Goal: Information Seeking & Learning: Learn about a topic

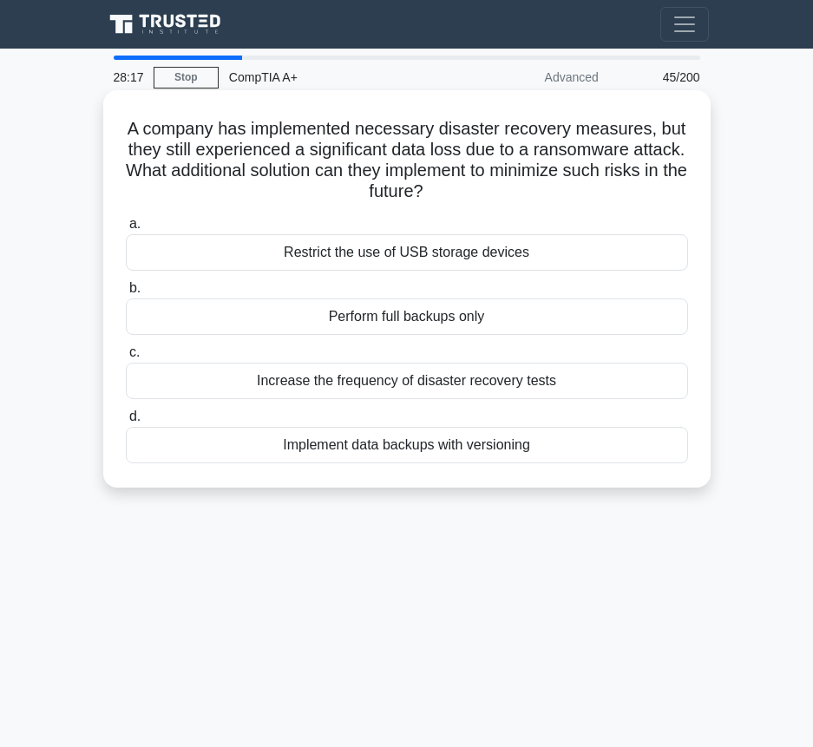
click at [417, 386] on div "Increase the frequency of disaster recovery tests" at bounding box center [407, 381] width 562 height 36
click at [126, 358] on input "c. Increase the frequency of disaster recovery tests" at bounding box center [126, 352] width 0 height 11
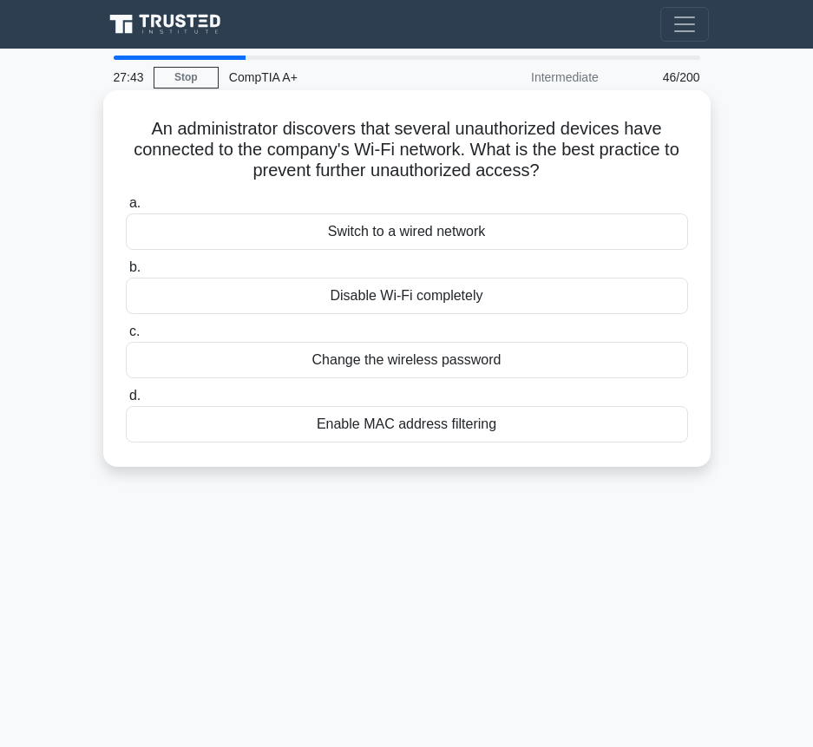
click at [436, 427] on div "Enable MAC address filtering" at bounding box center [407, 424] width 562 height 36
click at [126, 402] on input "d. Enable MAC address filtering" at bounding box center [126, 395] width 0 height 11
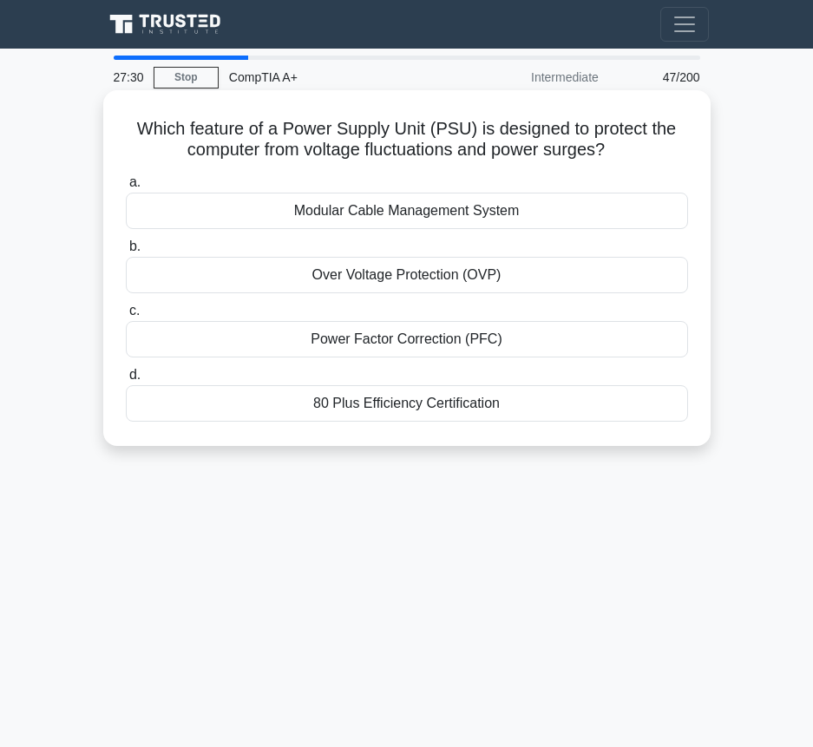
click at [138, 121] on h5 "Which feature of a Power Supply Unit (PSU) is designed to protect the computer …" at bounding box center [407, 139] width 566 height 43
click at [268, 155] on h5 "Which feature of a Power Supply Unit (PSU) is designed to protect the computer …" at bounding box center [407, 139] width 566 height 43
click at [456, 275] on div "Over Voltage Protection (OVP)" at bounding box center [407, 275] width 562 height 36
click at [126, 252] on input "b. Over Voltage Protection (OVP)" at bounding box center [126, 246] width 0 height 11
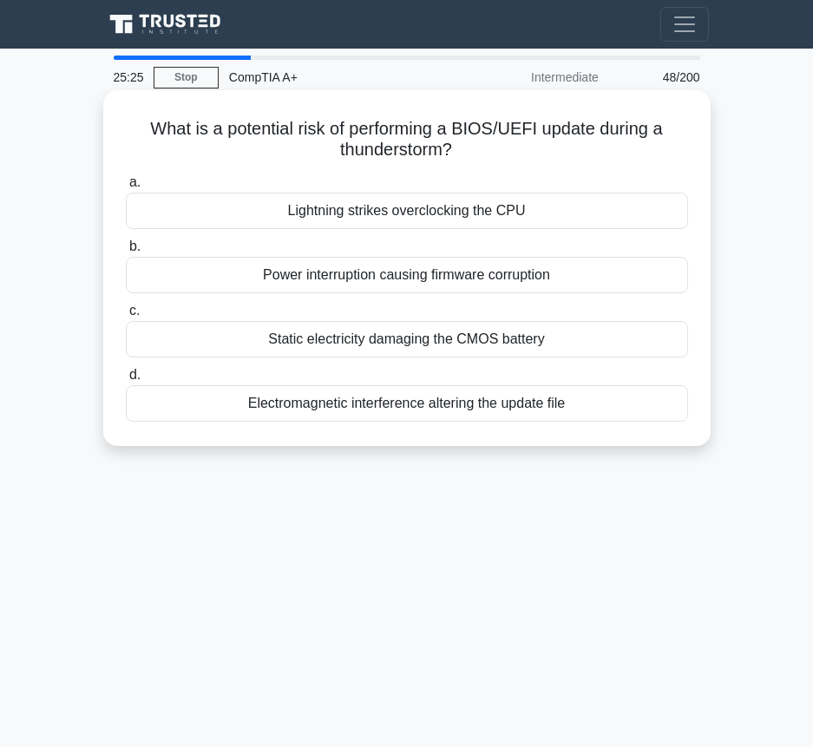
click at [461, 280] on div "Power interruption causing firmware corruption" at bounding box center [407, 275] width 562 height 36
click at [126, 252] on input "b. Power interruption causing firmware corruption" at bounding box center [126, 246] width 0 height 11
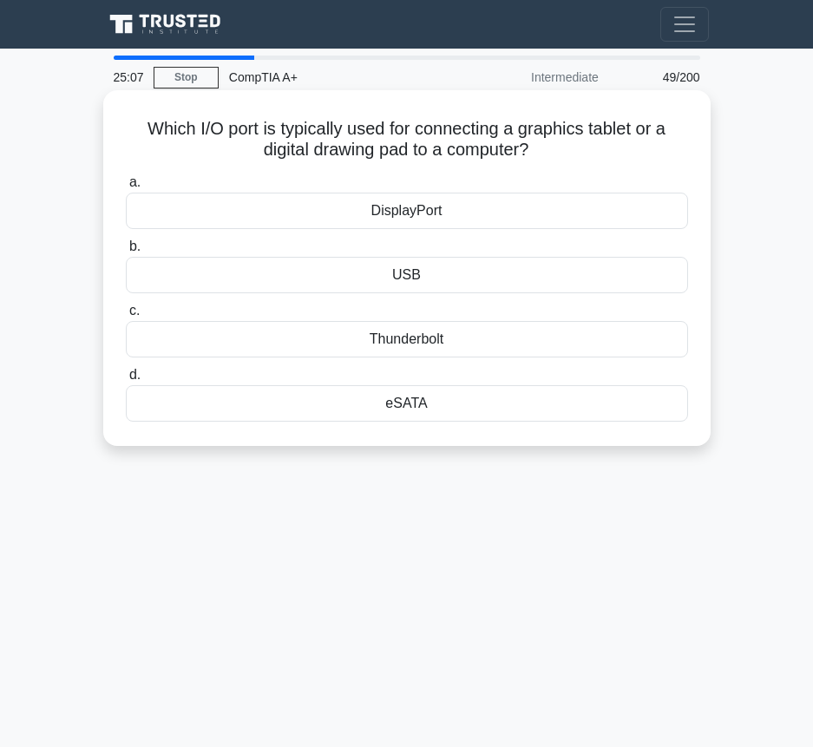
click at [462, 282] on div "USB" at bounding box center [407, 275] width 562 height 36
click at [126, 252] on input "b. USB" at bounding box center [126, 246] width 0 height 11
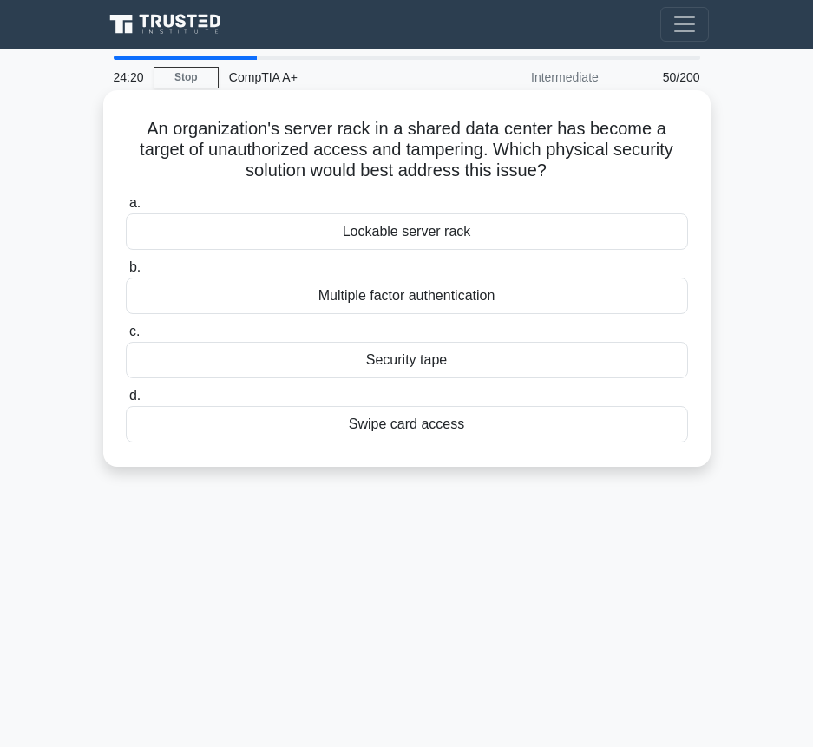
click at [439, 230] on div "Lockable server rack" at bounding box center [407, 231] width 562 height 36
click at [126, 209] on input "a. Lockable server rack" at bounding box center [126, 203] width 0 height 11
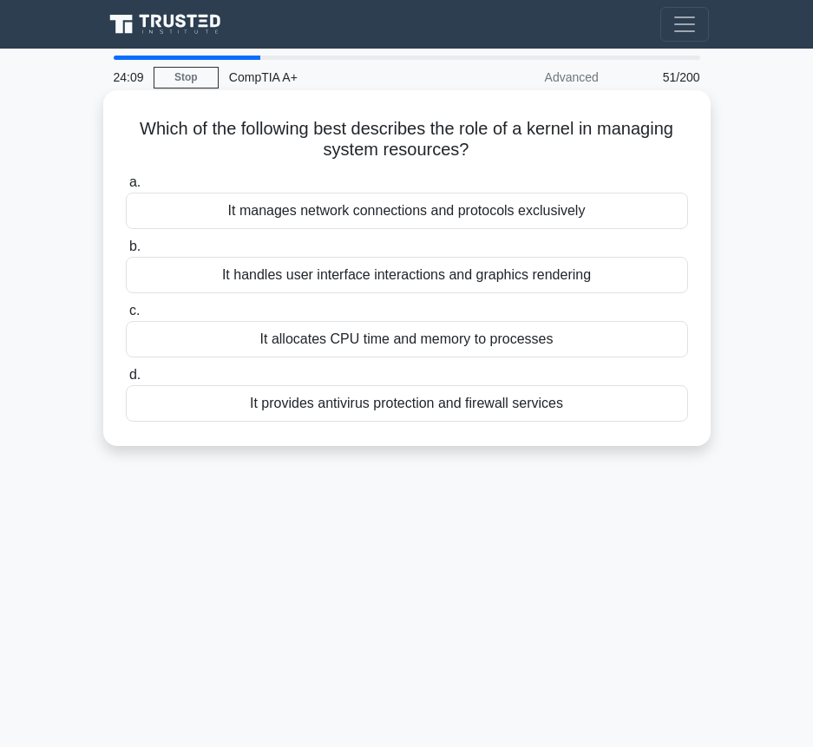
click at [504, 343] on div "It allocates CPU time and memory to processes" at bounding box center [407, 339] width 562 height 36
click at [126, 317] on input "c. It allocates CPU time and memory to processes" at bounding box center [126, 310] width 0 height 11
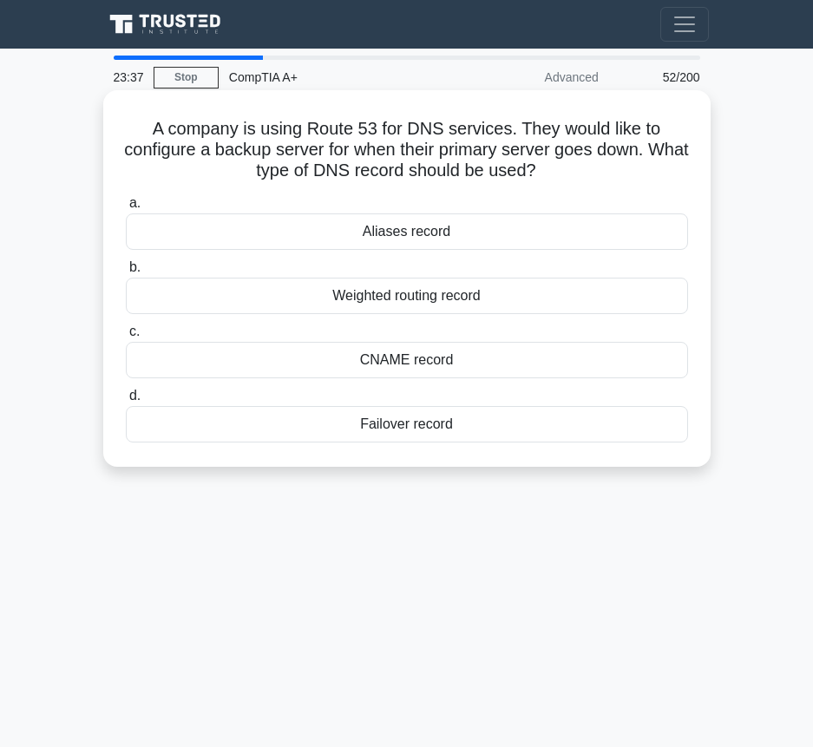
click at [501, 238] on div "Aliases record" at bounding box center [407, 231] width 562 height 36
click at [126, 209] on input "a. Aliases record" at bounding box center [126, 203] width 0 height 11
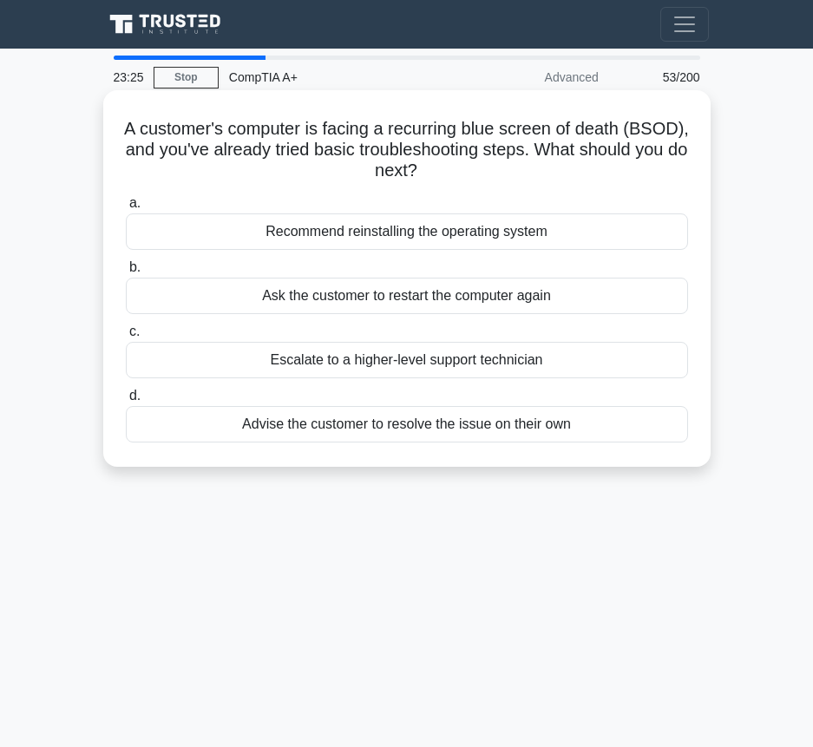
click at [488, 230] on div "Recommend reinstalling the operating system" at bounding box center [407, 231] width 562 height 36
click at [126, 209] on input "a. Recommend reinstalling the operating system" at bounding box center [126, 203] width 0 height 11
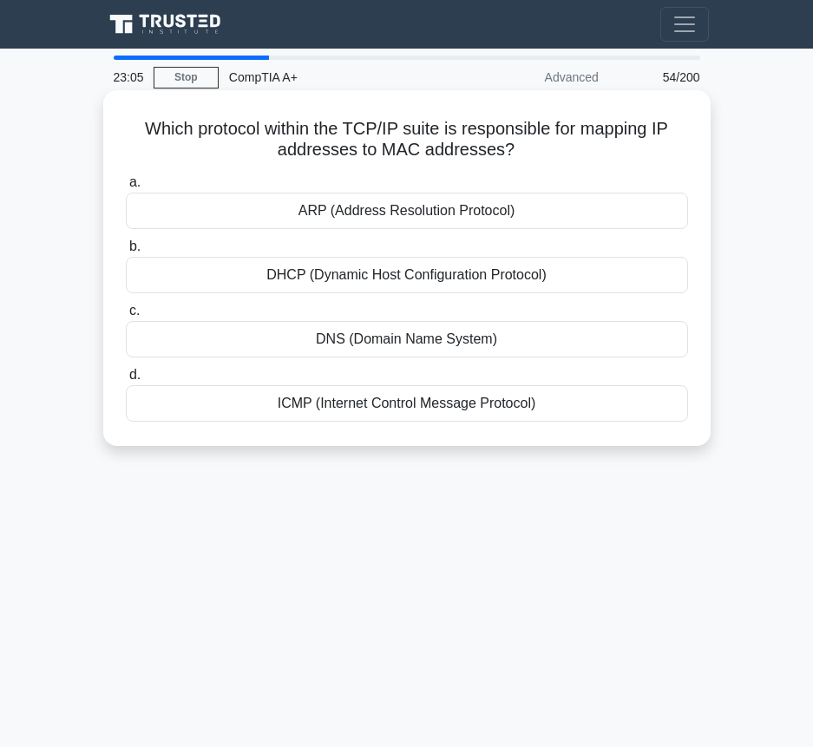
click at [447, 348] on div "DNS (Domain Name System)" at bounding box center [407, 339] width 562 height 36
click at [126, 317] on input "c. DNS (Domain Name System)" at bounding box center [126, 310] width 0 height 11
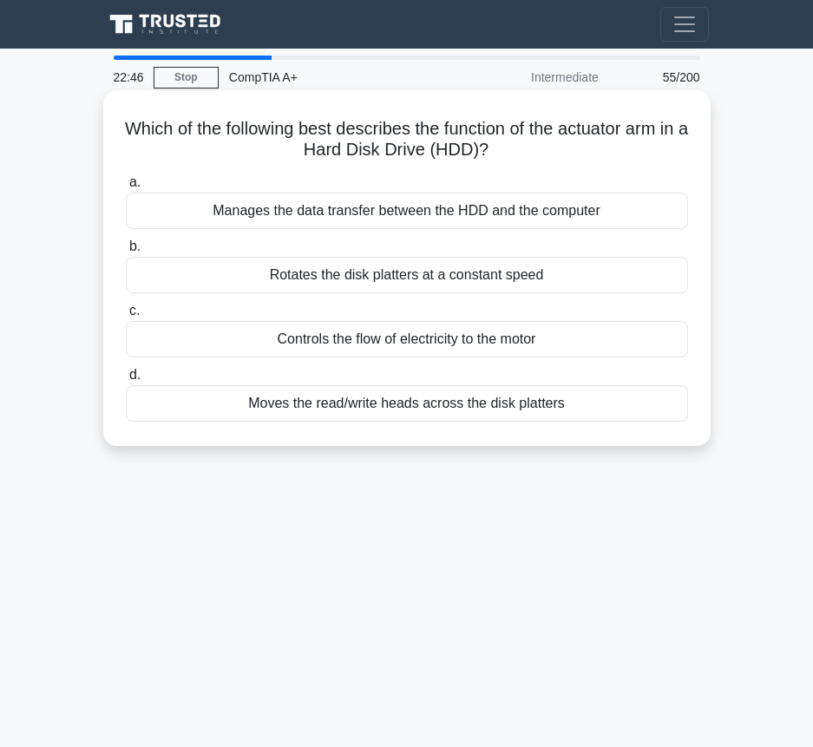
click at [556, 417] on div "Moves the read/write heads across the disk platters" at bounding box center [407, 403] width 562 height 36
click at [126, 381] on input "d. Moves the read/write heads across the disk platters" at bounding box center [126, 375] width 0 height 11
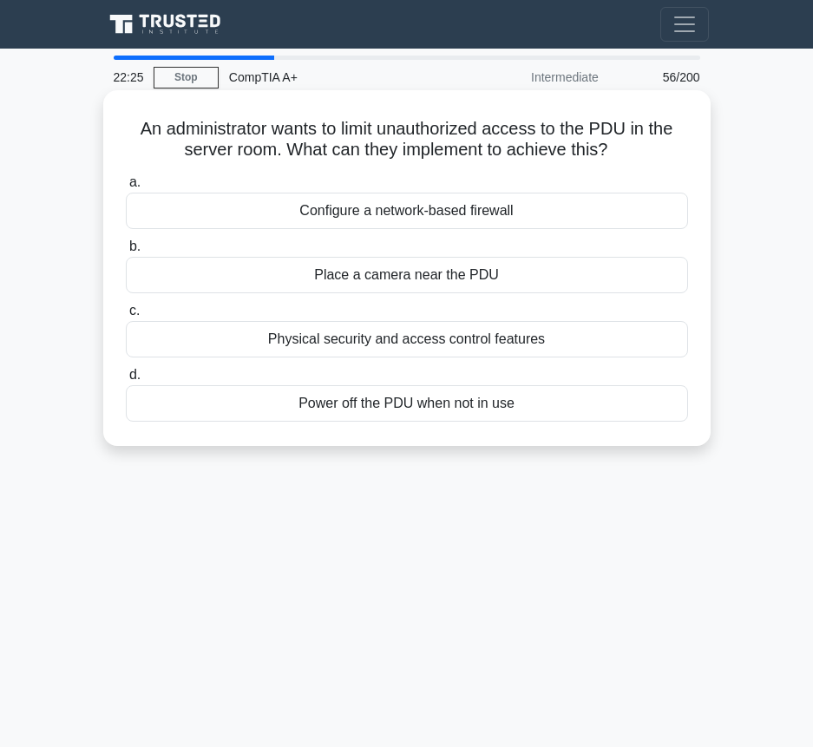
click at [547, 334] on div "Physical security and access control features" at bounding box center [407, 339] width 562 height 36
click at [126, 317] on input "c. Physical security and access control features" at bounding box center [126, 310] width 0 height 11
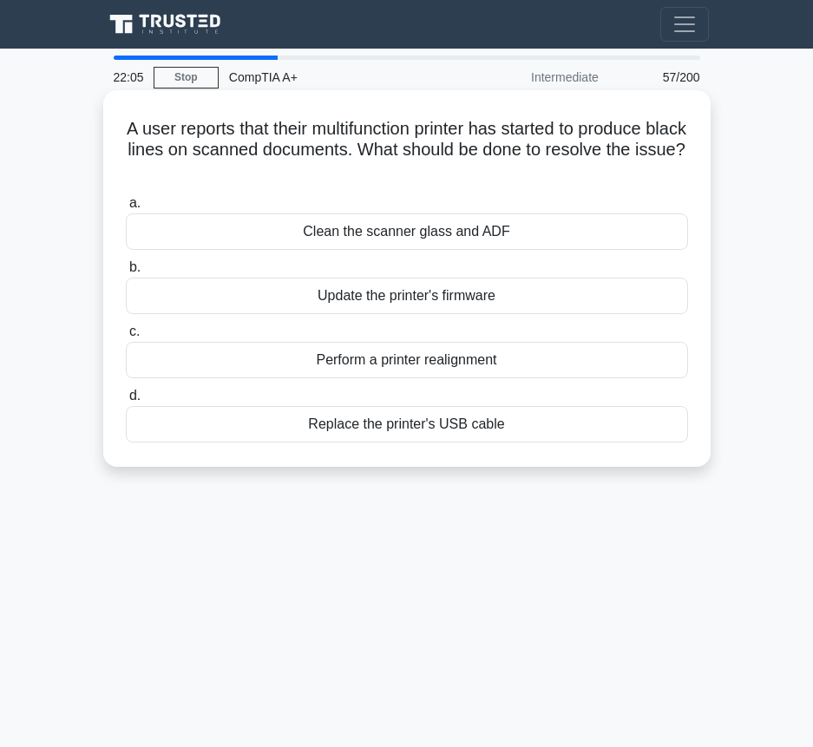
click at [553, 370] on div "Perform a printer realignment" at bounding box center [407, 360] width 562 height 36
click at [126, 337] on input "c. Perform a printer realignment" at bounding box center [126, 331] width 0 height 11
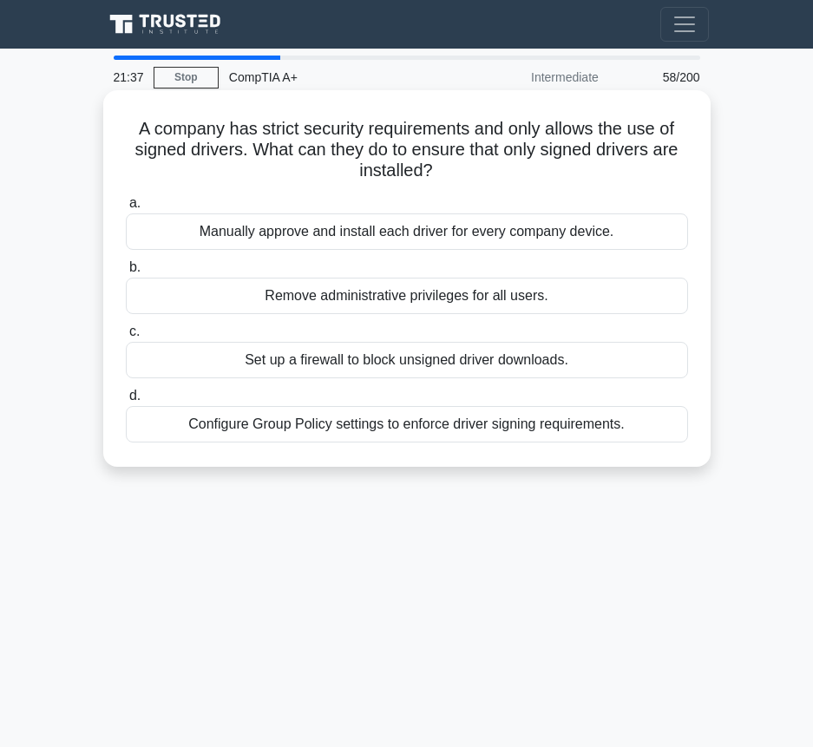
click at [608, 233] on div "Manually approve and install each driver for every company device." at bounding box center [407, 231] width 562 height 36
click at [126, 209] on input "a. Manually approve and install each driver for every company device." at bounding box center [126, 203] width 0 height 11
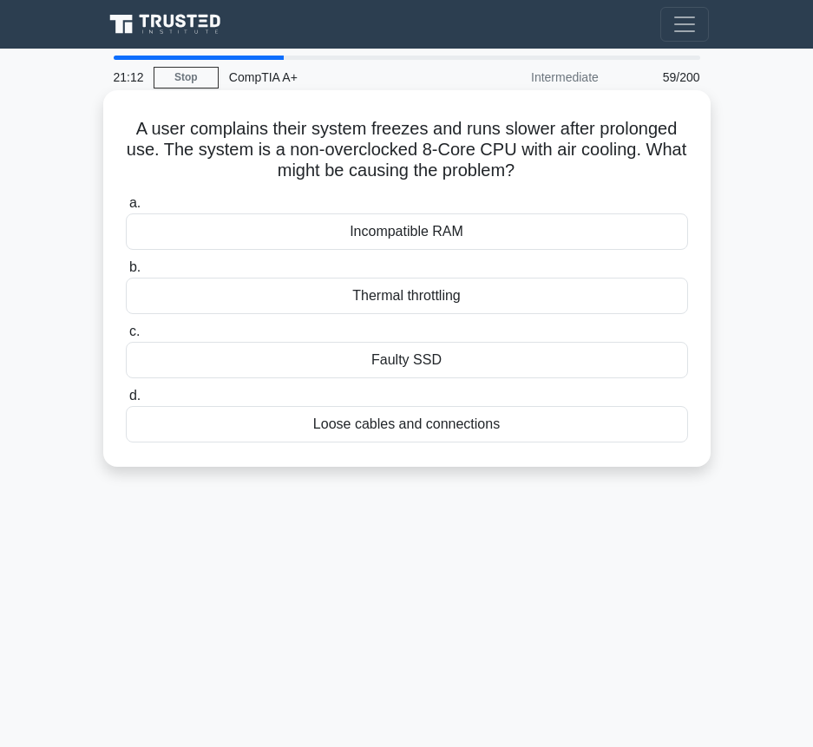
click at [502, 240] on div "Incompatible RAM" at bounding box center [407, 231] width 562 height 36
click at [126, 209] on input "a. Incompatible RAM" at bounding box center [126, 203] width 0 height 11
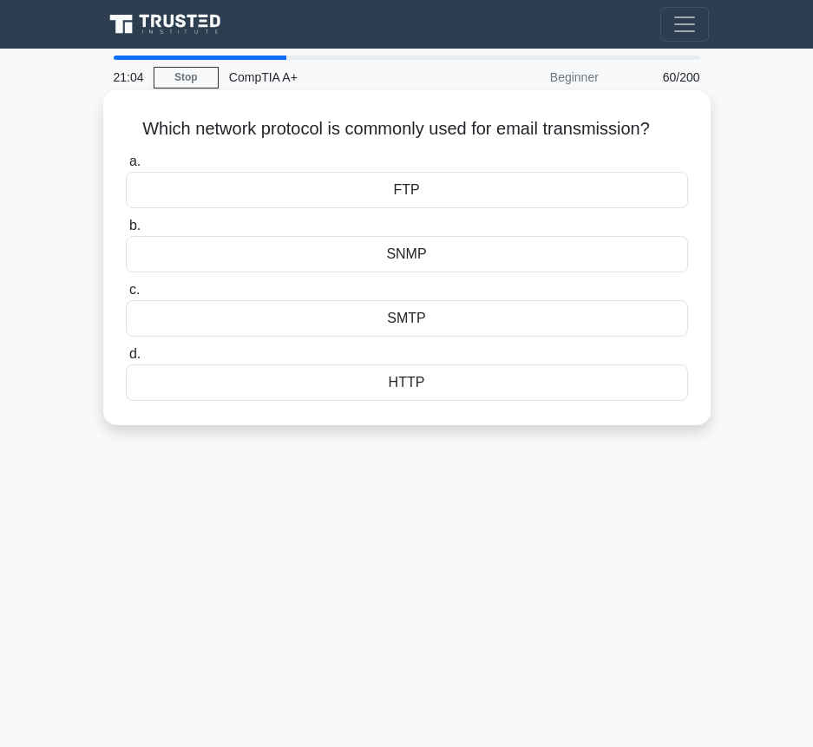
click at [470, 324] on div "SMTP" at bounding box center [407, 318] width 562 height 36
click at [126, 296] on input "c. SMTP" at bounding box center [126, 290] width 0 height 11
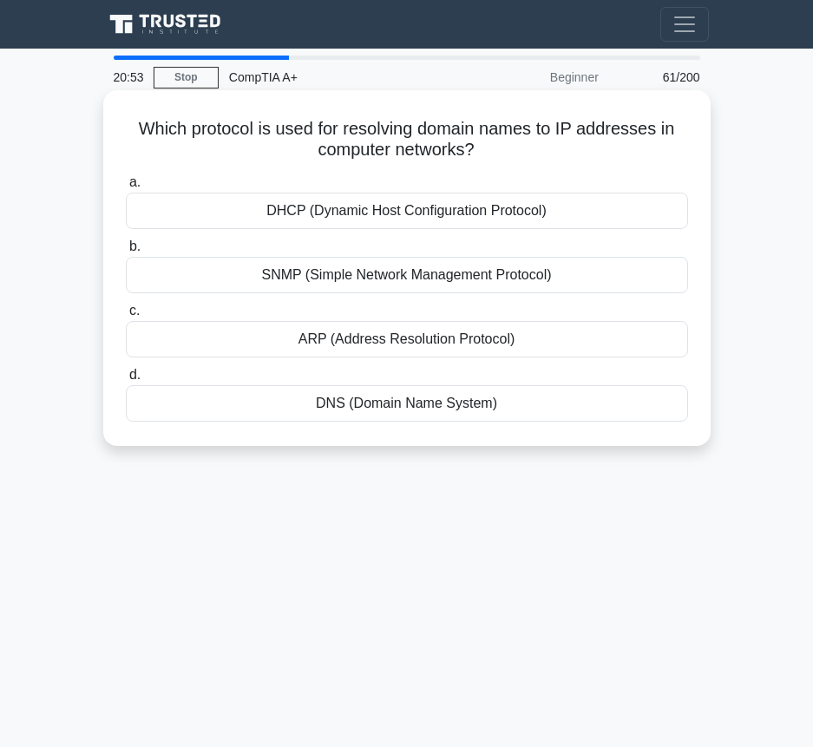
click at [429, 404] on div "DNS (Domain Name System)" at bounding box center [407, 403] width 562 height 36
click at [126, 381] on input "d. DNS (Domain Name System)" at bounding box center [126, 375] width 0 height 11
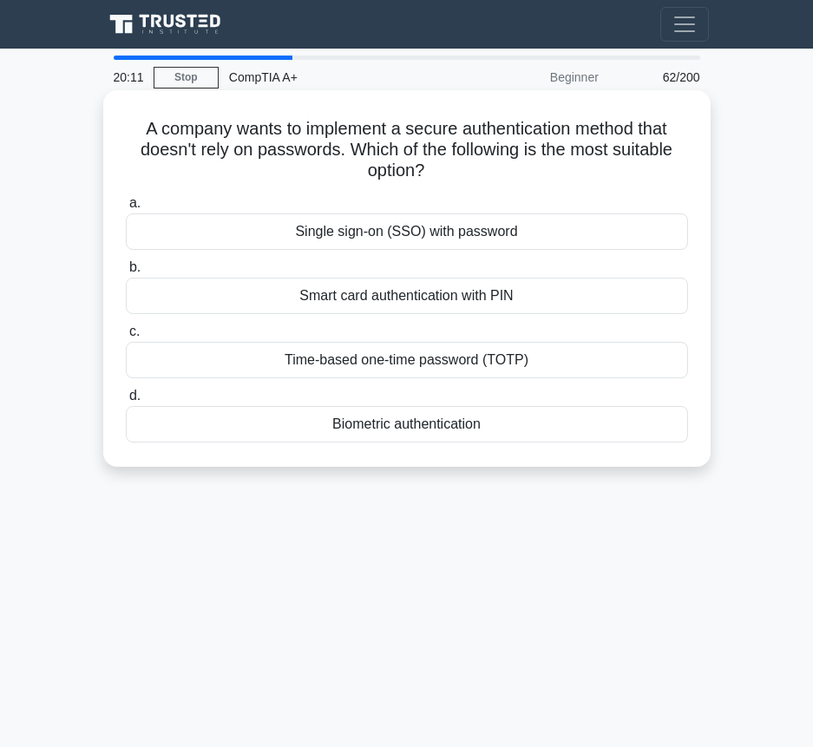
click at [452, 416] on div "Biometric authentication" at bounding box center [407, 424] width 562 height 36
click at [126, 402] on input "d. Biometric authentication" at bounding box center [126, 395] width 0 height 11
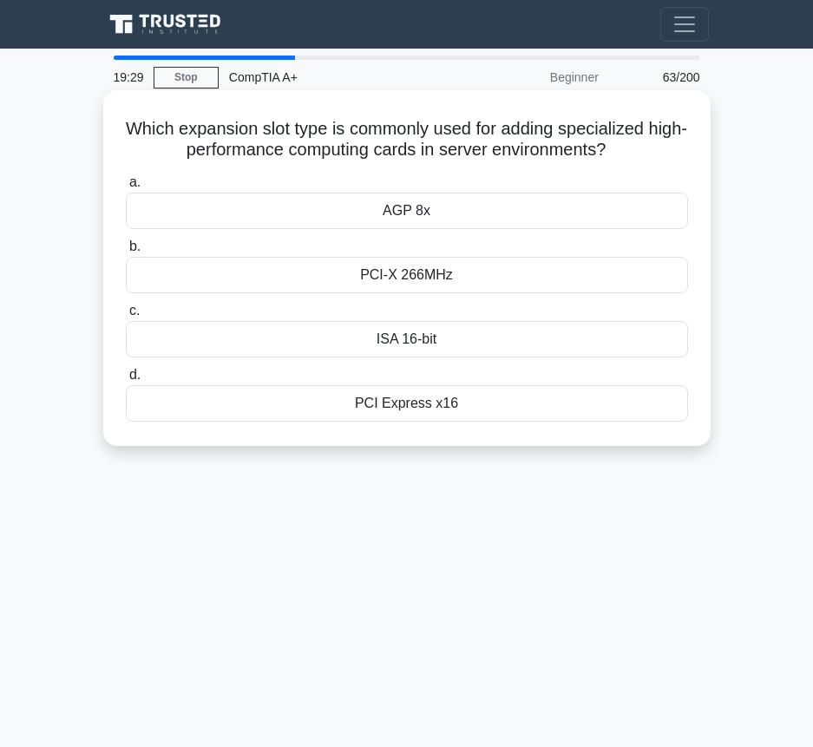
click at [462, 285] on div "PCI-X 266MHz" at bounding box center [407, 275] width 562 height 36
click at [126, 252] on input "b. PCI-X 266MHz" at bounding box center [126, 246] width 0 height 11
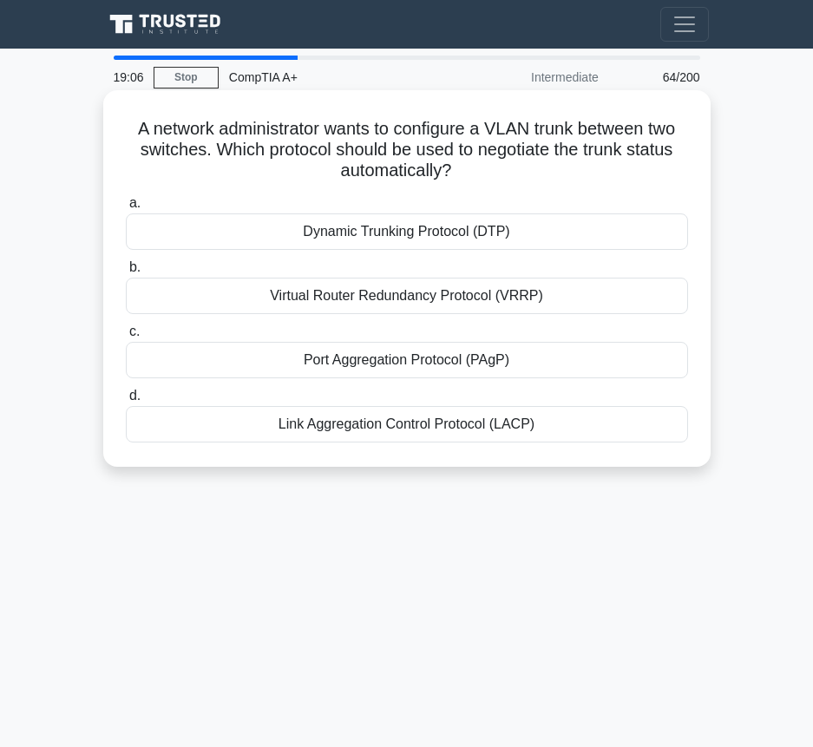
click at [527, 233] on div "Dynamic Trunking Protocol (DTP)" at bounding box center [407, 231] width 562 height 36
click at [126, 209] on input "a. Dynamic Trunking Protocol (DTP)" at bounding box center [126, 203] width 0 height 11
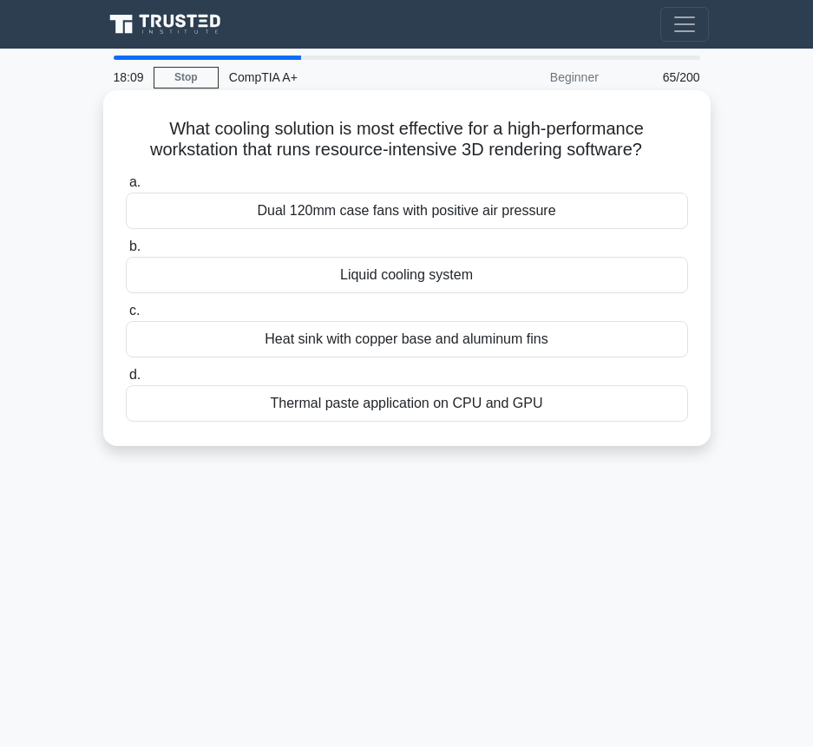
click at [463, 276] on div "Liquid cooling system" at bounding box center [407, 275] width 562 height 36
click at [126, 252] on input "b. Liquid cooling system" at bounding box center [126, 246] width 0 height 11
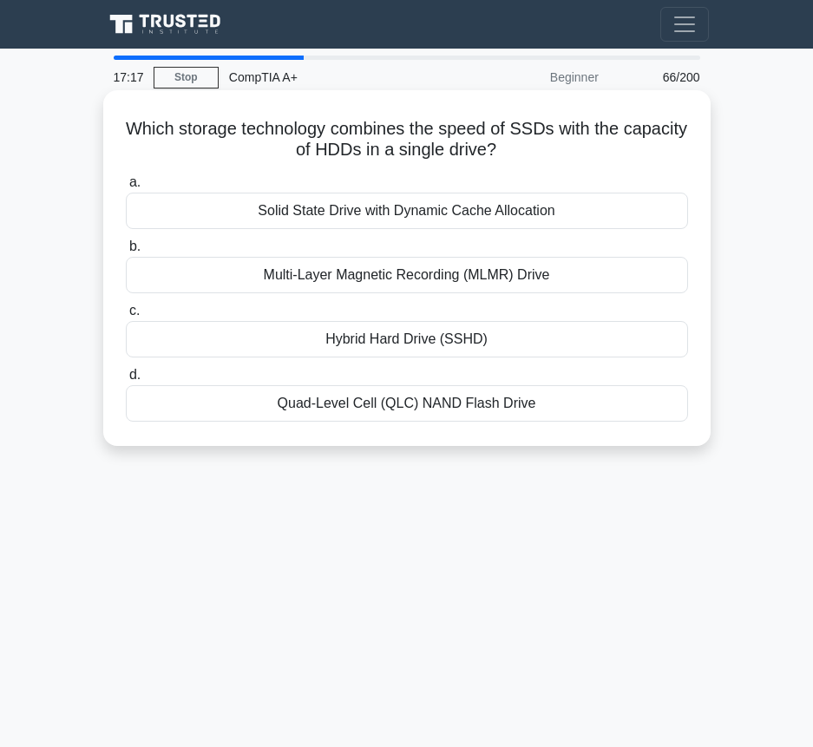
click at [504, 240] on label "b. Multi-Layer Magnetic Recording (MLMR) Drive" at bounding box center [407, 264] width 562 height 57
click at [126, 241] on input "b. Multi-Layer Magnetic Recording (MLMR) Drive" at bounding box center [126, 246] width 0 height 11
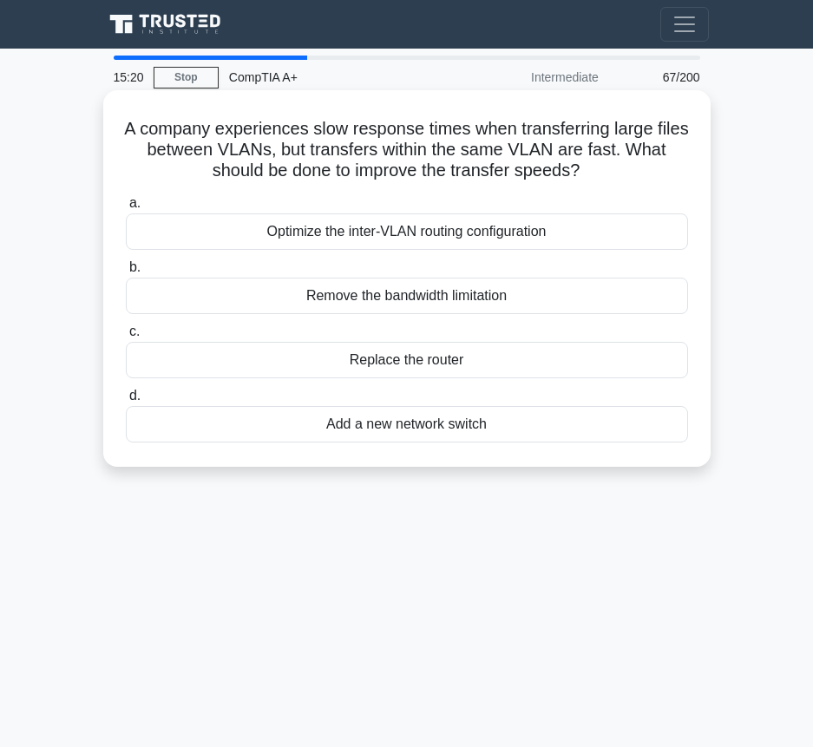
click at [485, 296] on div "Remove the bandwidth limitation" at bounding box center [407, 296] width 562 height 36
click at [126, 273] on input "b. Remove the bandwidth limitation" at bounding box center [126, 267] width 0 height 11
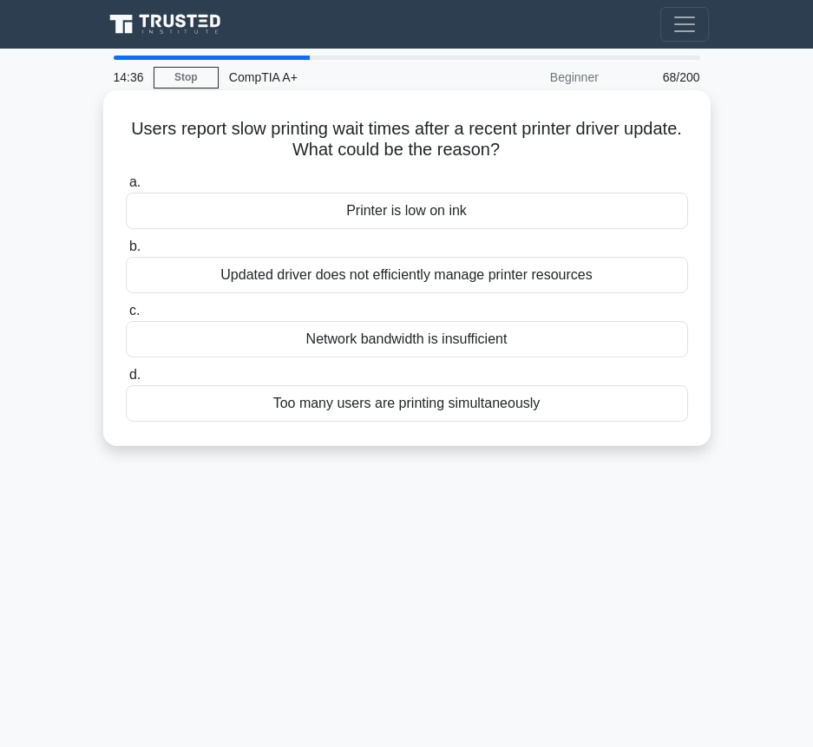
click at [587, 279] on div "Updated driver does not efficiently manage printer resources" at bounding box center [407, 275] width 562 height 36
click at [126, 252] on input "b. Updated driver does not efficiently manage printer resources" at bounding box center [126, 246] width 0 height 11
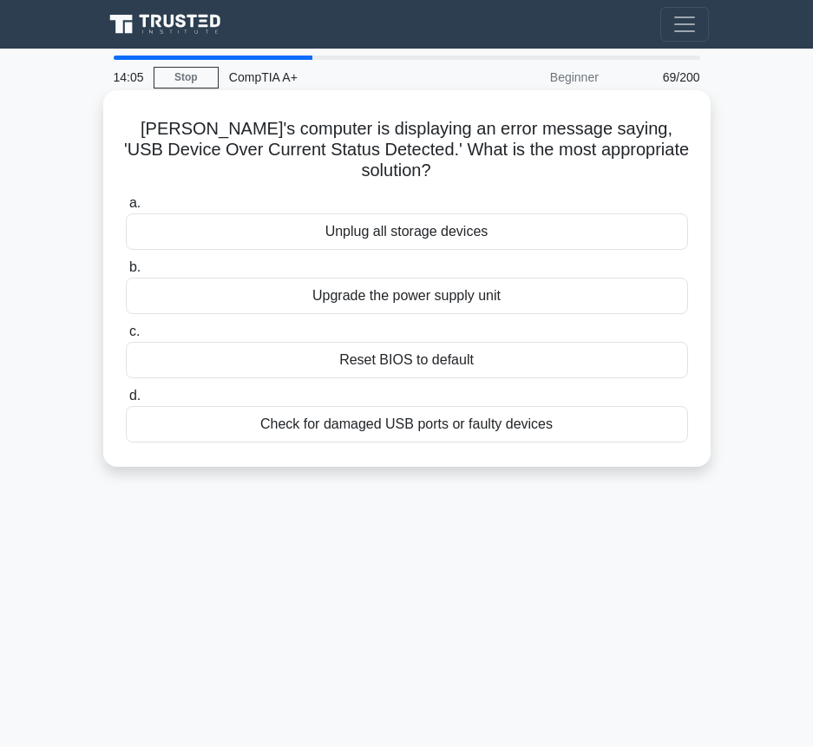
click at [514, 409] on div "Check for damaged USB ports or faulty devices" at bounding box center [407, 424] width 562 height 36
click at [126, 402] on input "d. Check for damaged USB ports or faulty devices" at bounding box center [126, 395] width 0 height 11
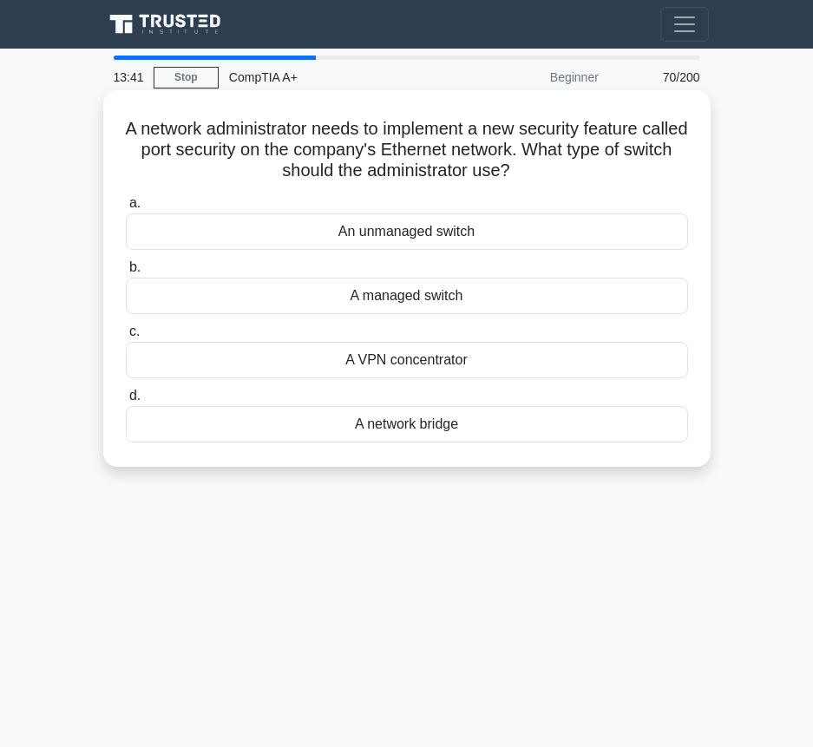
click at [431, 429] on div "A network bridge" at bounding box center [407, 424] width 562 height 36
click at [126, 402] on input "d. A network bridge" at bounding box center [126, 395] width 0 height 11
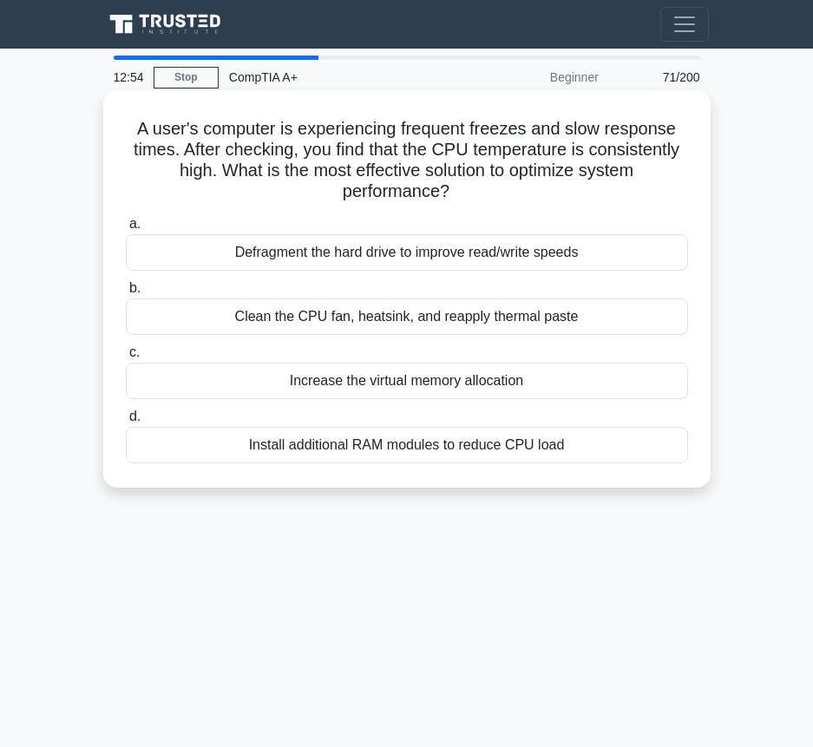
click at [375, 455] on div "Install additional RAM modules to reduce CPU load" at bounding box center [407, 445] width 562 height 36
click at [126, 423] on input "d. Install additional RAM modules to reduce CPU load" at bounding box center [126, 416] width 0 height 11
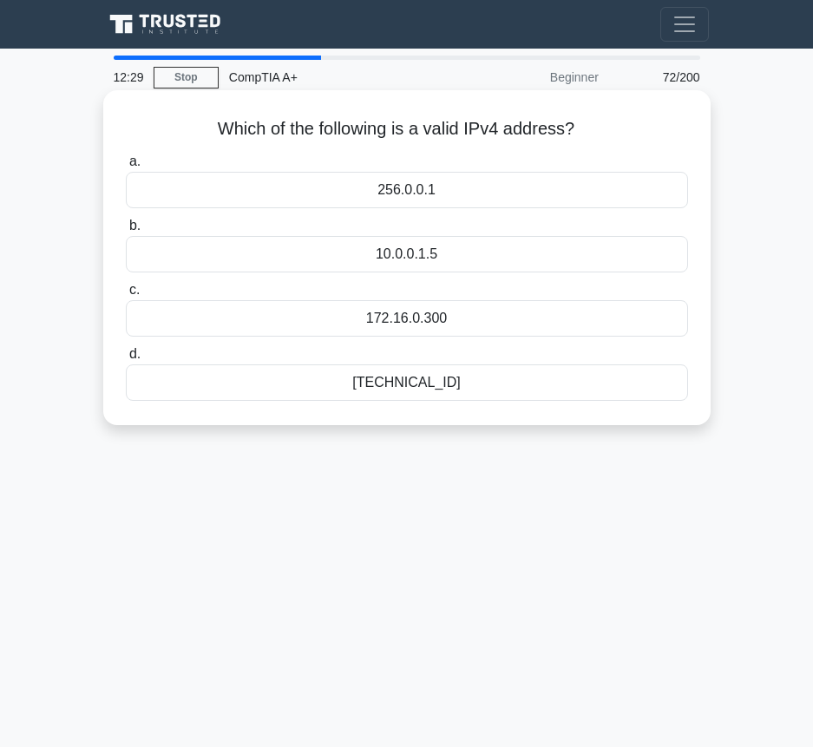
click at [429, 382] on div "192.168.0.1" at bounding box center [407, 382] width 562 height 36
click at [126, 360] on input "d. 192.168.0.1" at bounding box center [126, 354] width 0 height 11
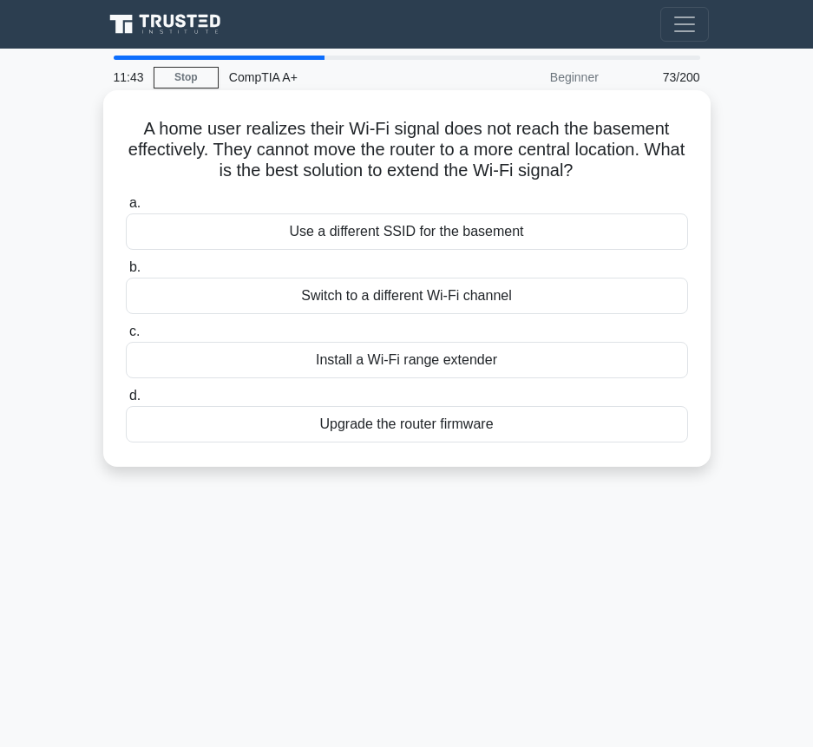
click at [489, 356] on div "Install a Wi-Fi range extender" at bounding box center [407, 360] width 562 height 36
click at [126, 337] on input "c. Install a Wi-Fi range extender" at bounding box center [126, 331] width 0 height 11
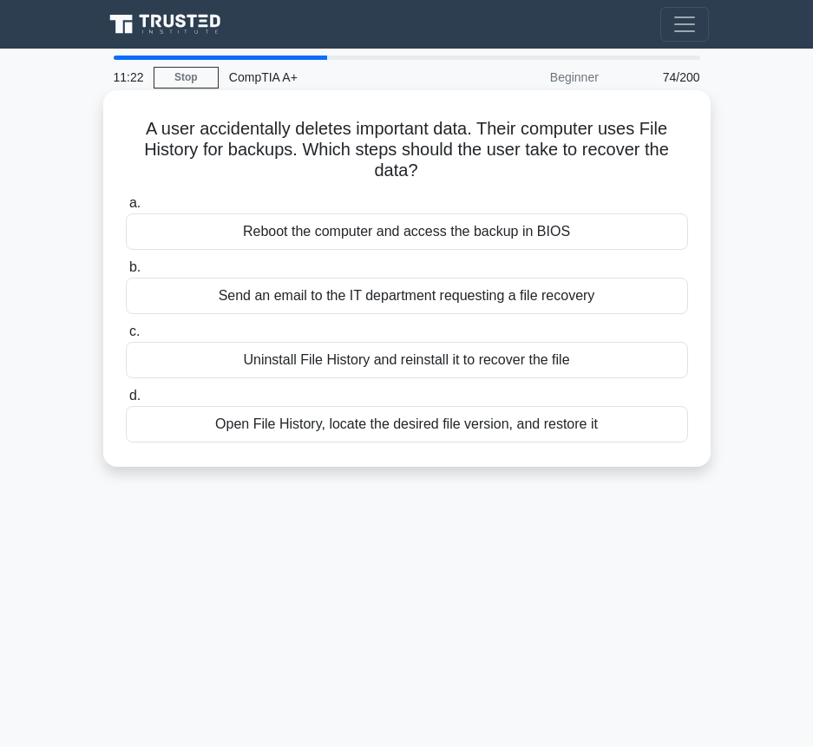
click at [528, 421] on div "Open File History, locate the desired file version, and restore it" at bounding box center [407, 424] width 562 height 36
click at [126, 402] on input "d. Open File History, locate the desired file version, and restore it" at bounding box center [126, 395] width 0 height 11
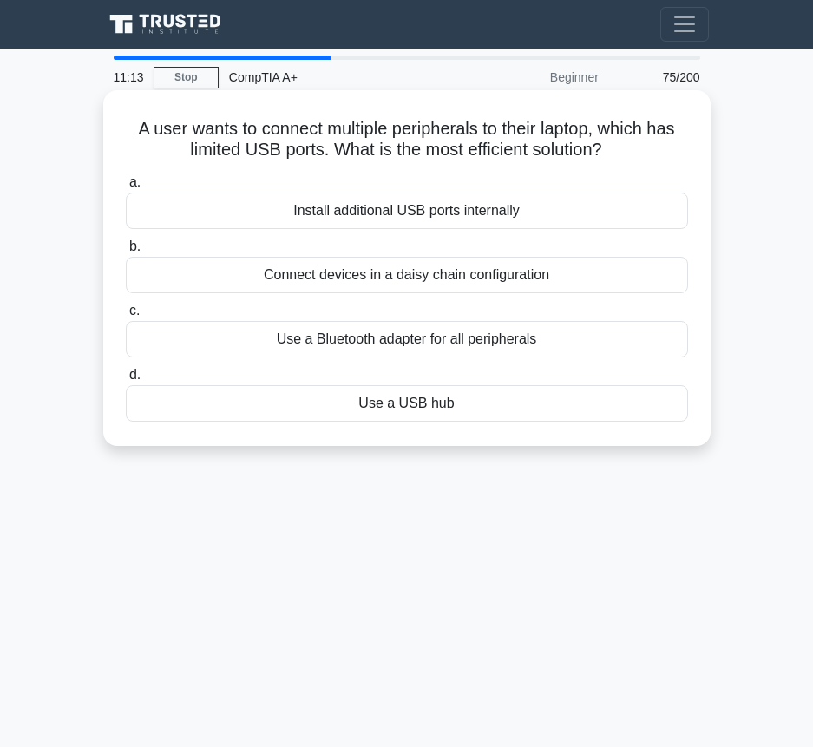
click at [483, 408] on div "Use a USB hub" at bounding box center [407, 403] width 562 height 36
click at [126, 381] on input "d. Use a USB hub" at bounding box center [126, 375] width 0 height 11
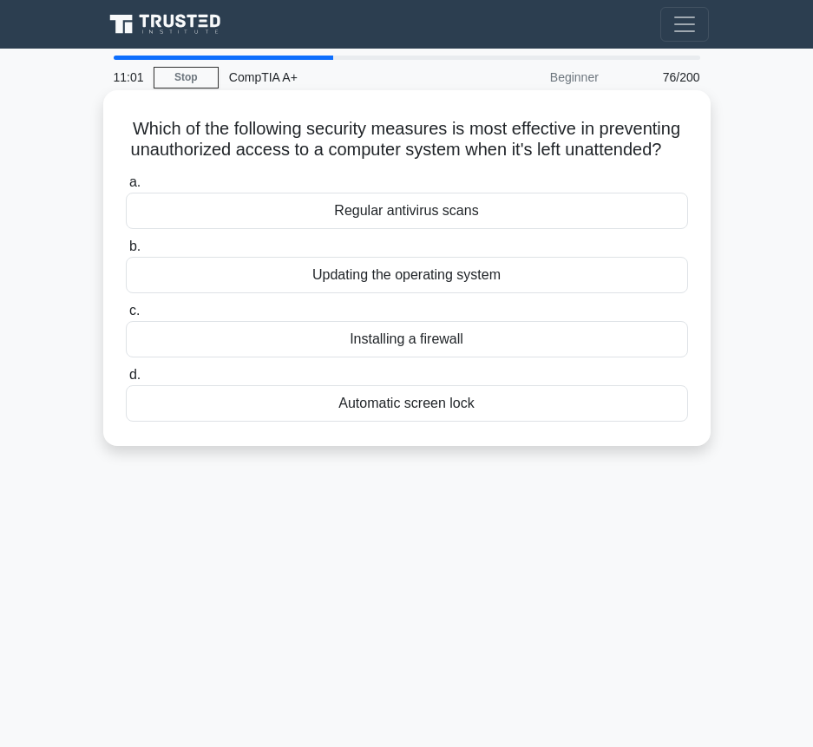
click at [465, 415] on div "Automatic screen lock" at bounding box center [407, 403] width 562 height 36
click at [126, 381] on input "d. Automatic screen lock" at bounding box center [126, 375] width 0 height 11
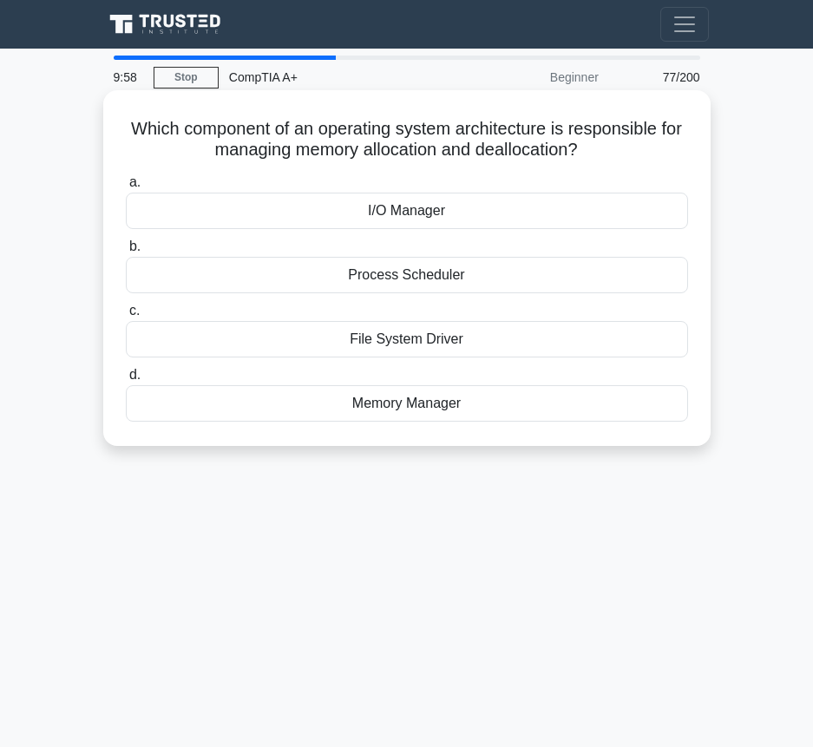
click at [399, 408] on div "Memory Manager" at bounding box center [407, 403] width 562 height 36
click at [126, 381] on input "d. Memory Manager" at bounding box center [126, 375] width 0 height 11
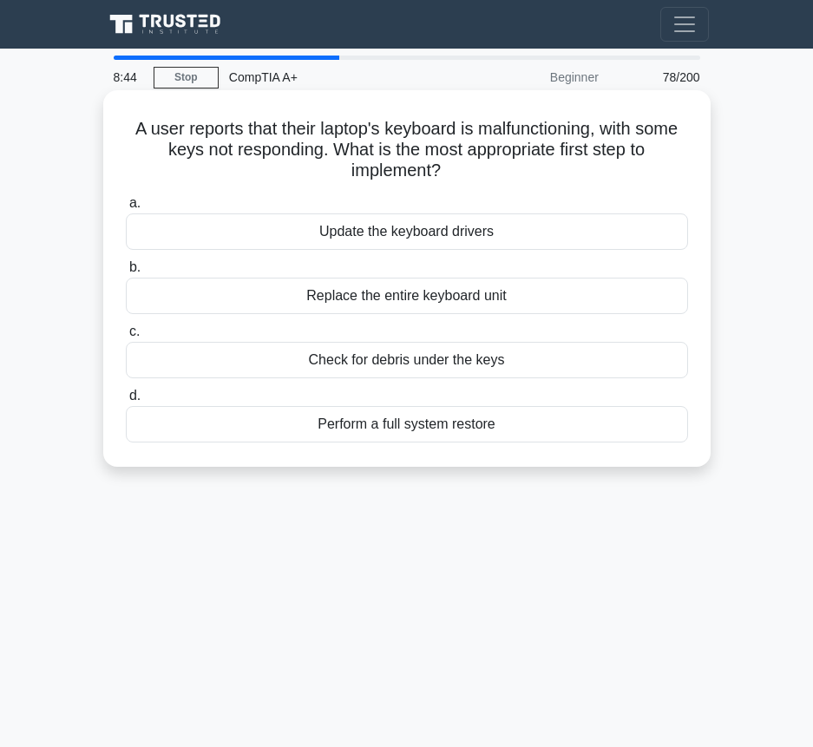
click at [605, 366] on div "Check for debris under the keys" at bounding box center [407, 360] width 562 height 36
click at [126, 337] on input "c. Check for debris under the keys" at bounding box center [126, 331] width 0 height 11
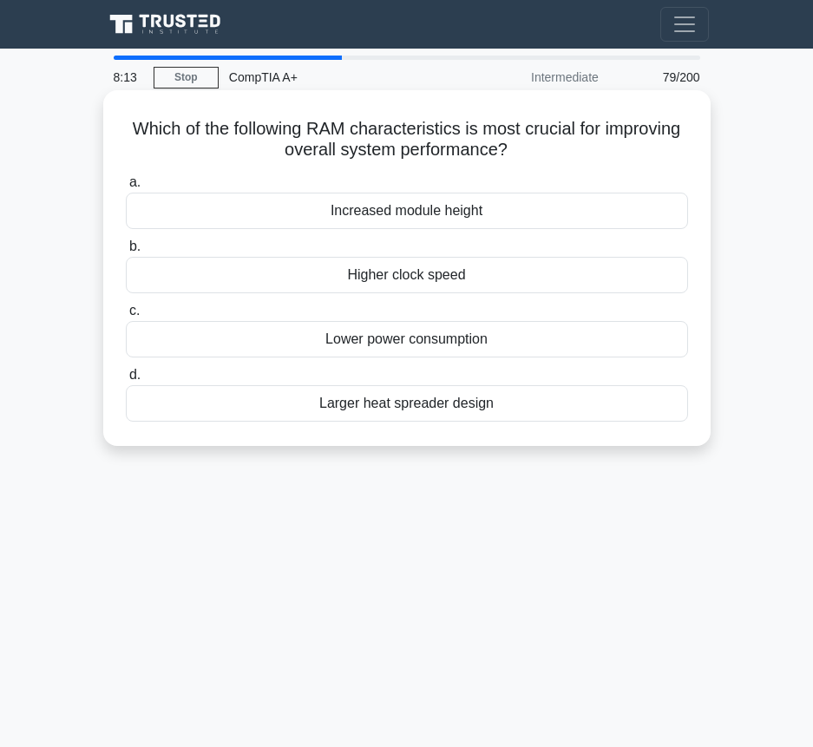
click at [635, 266] on div "Higher clock speed" at bounding box center [407, 275] width 562 height 36
click at [126, 252] on input "b. Higher clock speed" at bounding box center [126, 246] width 0 height 11
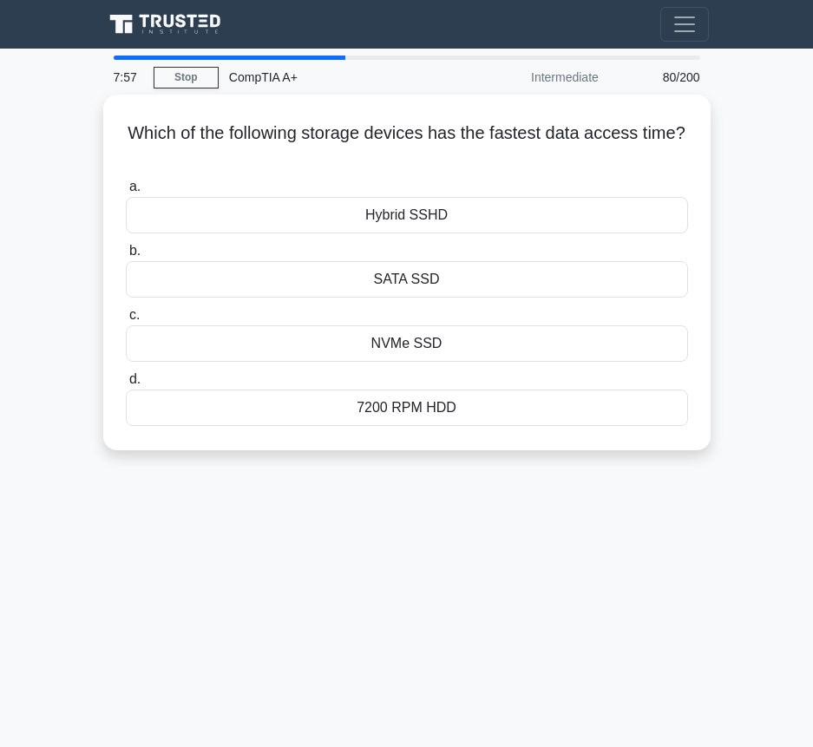
click at [635, 266] on div "SATA SSD" at bounding box center [407, 279] width 562 height 36
click at [126, 257] on input "b. SATA SSD" at bounding box center [126, 251] width 0 height 11
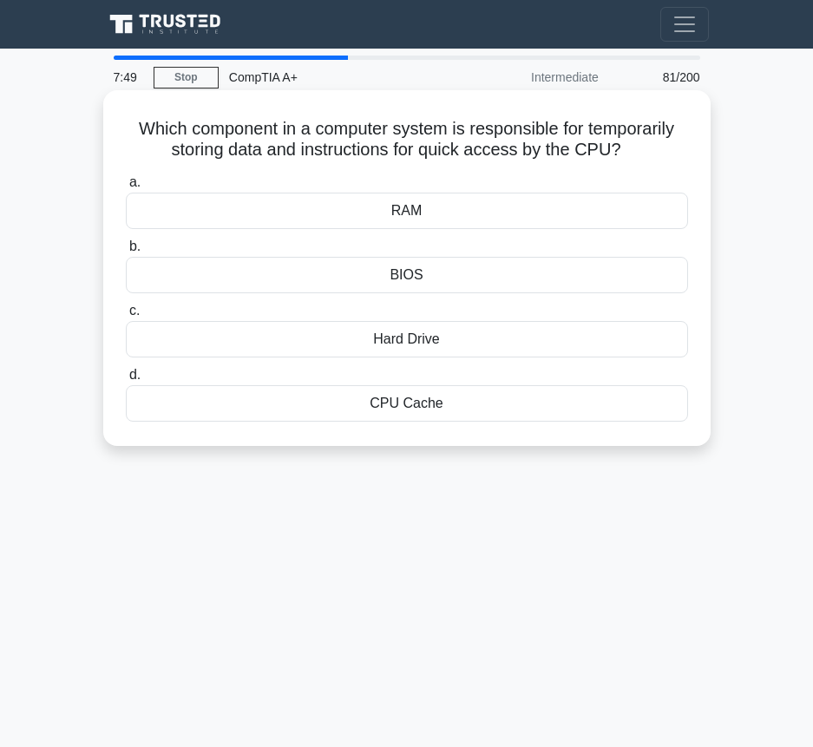
click at [582, 409] on div "CPU Cache" at bounding box center [407, 403] width 562 height 36
click at [126, 381] on input "d. CPU Cache" at bounding box center [126, 375] width 0 height 11
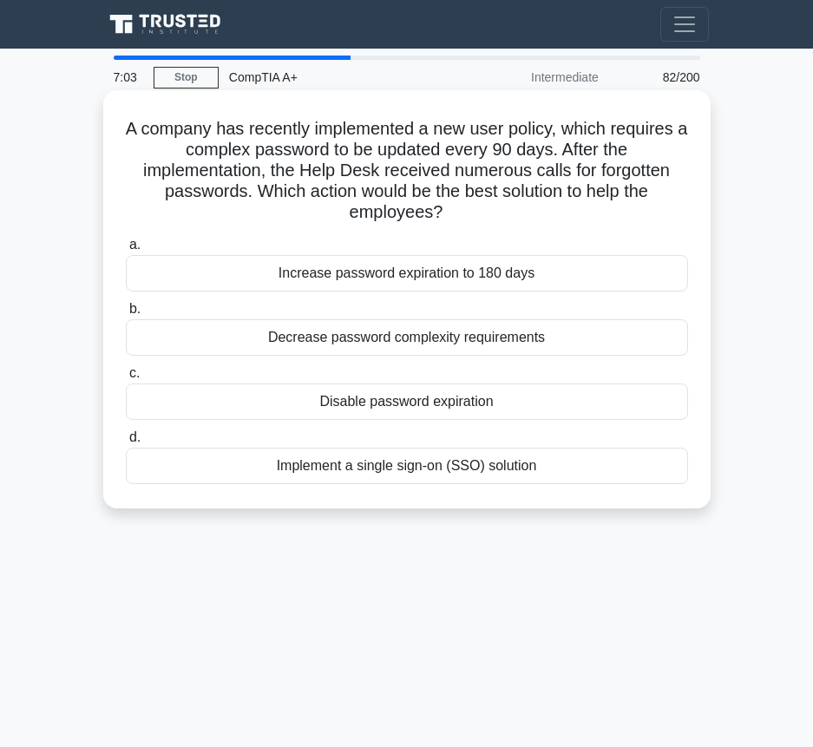
click at [464, 473] on div "Implement a single sign-on (SSO) solution" at bounding box center [407, 466] width 562 height 36
click at [126, 443] on input "d. Implement a single sign-on (SSO) solution" at bounding box center [126, 437] width 0 height 11
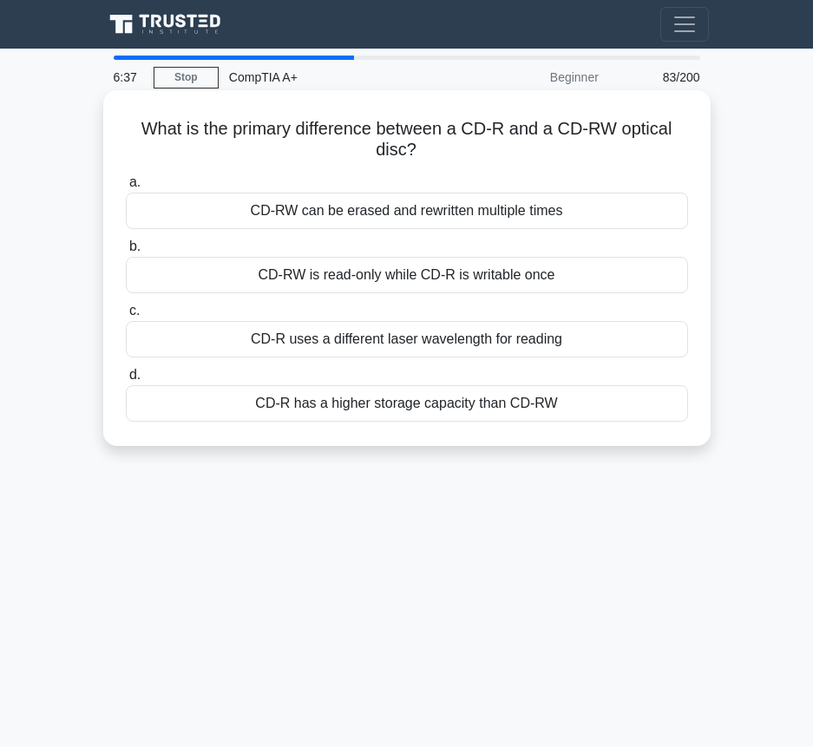
click at [556, 216] on div "CD-RW can be erased and rewritten multiple times" at bounding box center [407, 211] width 562 height 36
click at [126, 188] on input "a. CD-RW can be erased and rewritten multiple times" at bounding box center [126, 182] width 0 height 11
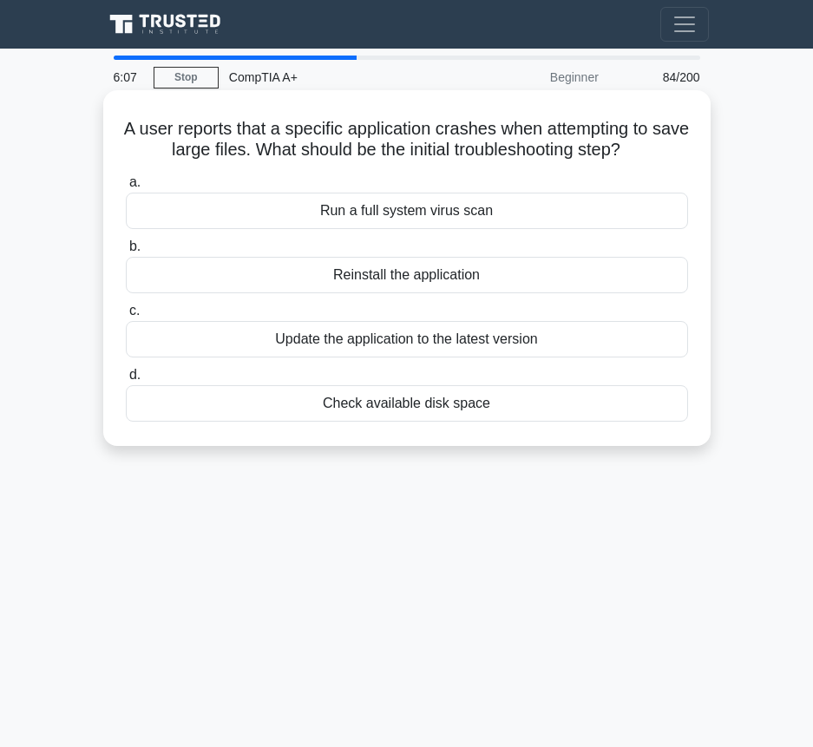
click at [521, 416] on div "Check available disk space" at bounding box center [407, 403] width 562 height 36
click at [126, 381] on input "d. Check available disk space" at bounding box center [126, 375] width 0 height 11
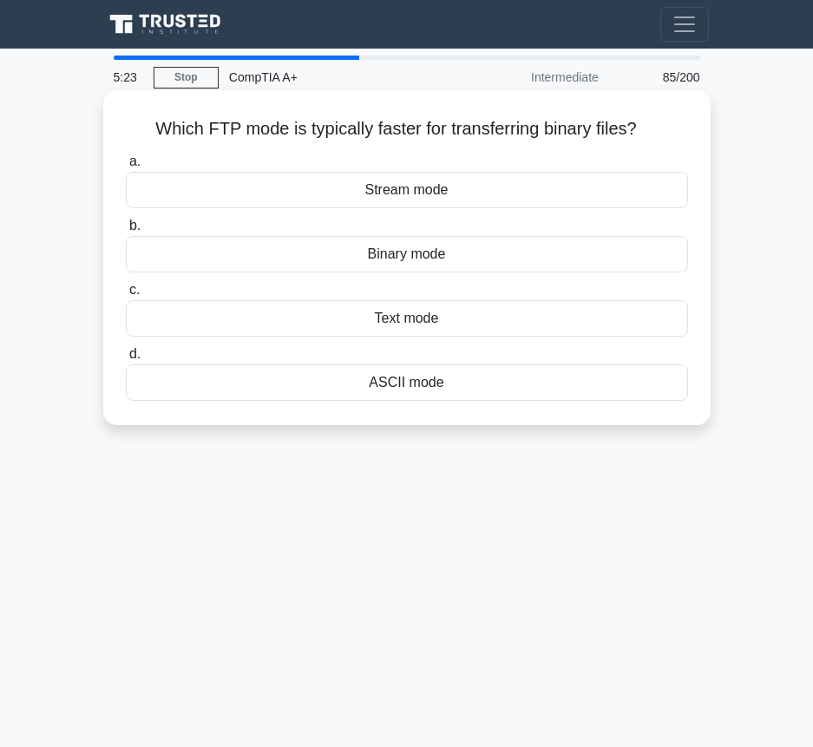
click at [421, 387] on div "ASCII mode" at bounding box center [407, 382] width 562 height 36
click at [126, 360] on input "d. ASCII mode" at bounding box center [126, 354] width 0 height 11
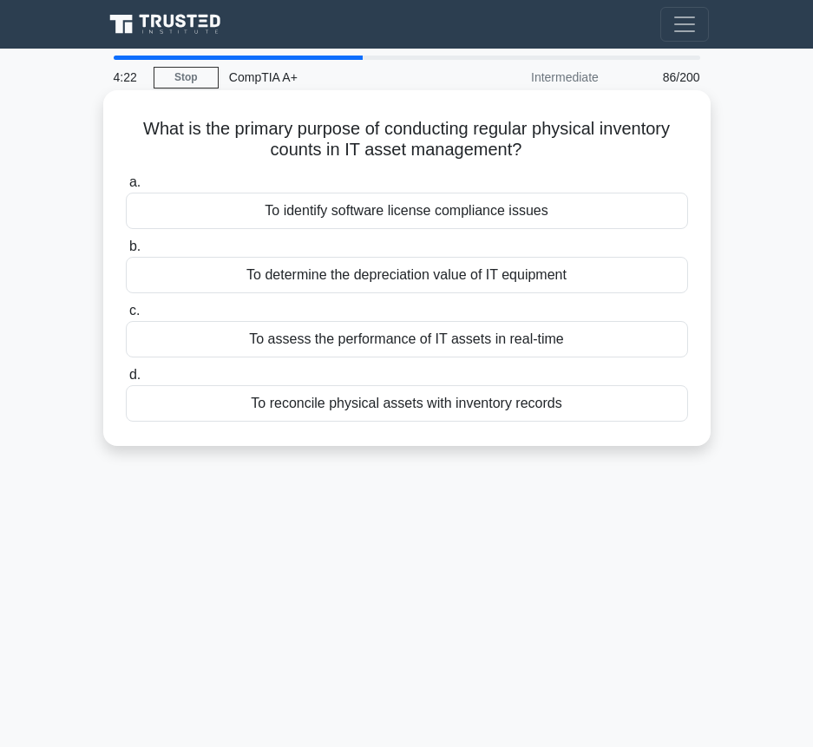
click at [528, 409] on div "To reconcile physical assets with inventory records" at bounding box center [407, 403] width 562 height 36
click at [126, 381] on input "d. To reconcile physical assets with inventory records" at bounding box center [126, 375] width 0 height 11
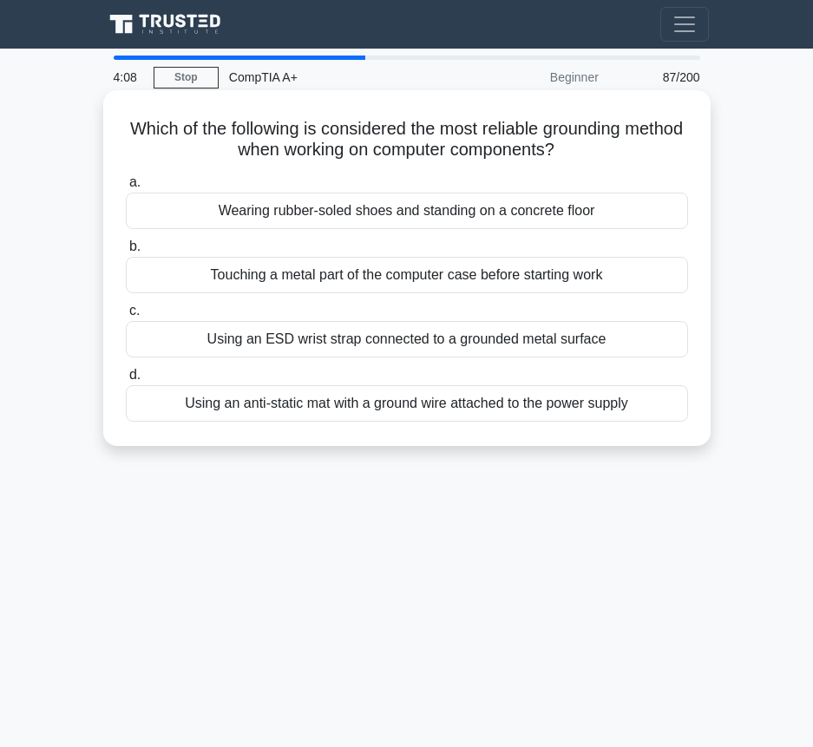
click at [408, 337] on div "Using an ESD wrist strap connected to a grounded metal surface" at bounding box center [407, 339] width 562 height 36
click at [126, 317] on input "c. Using an ESD wrist strap connected to a grounded metal surface" at bounding box center [126, 310] width 0 height 11
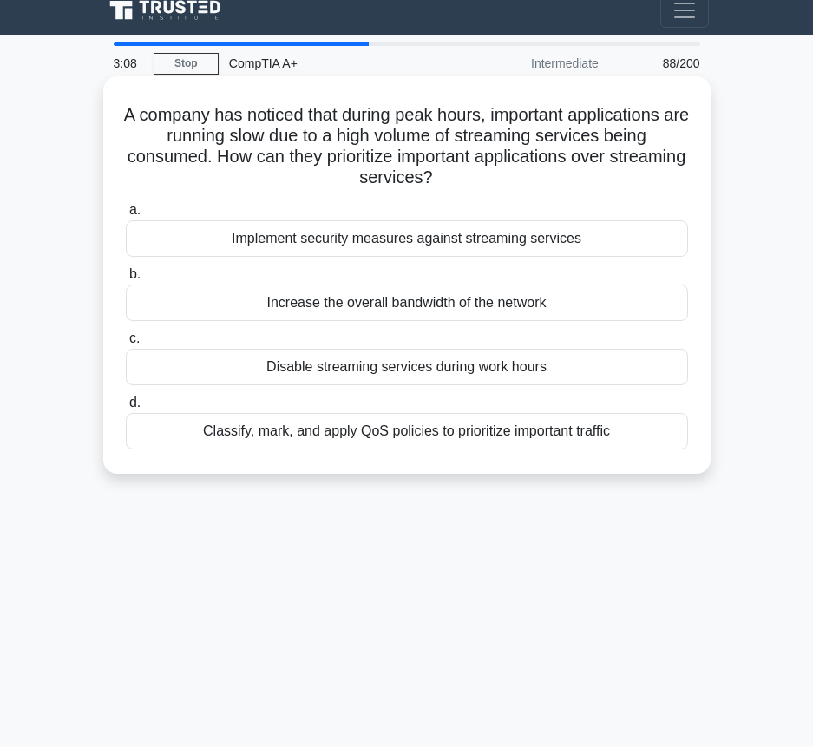
scroll to position [3, 0]
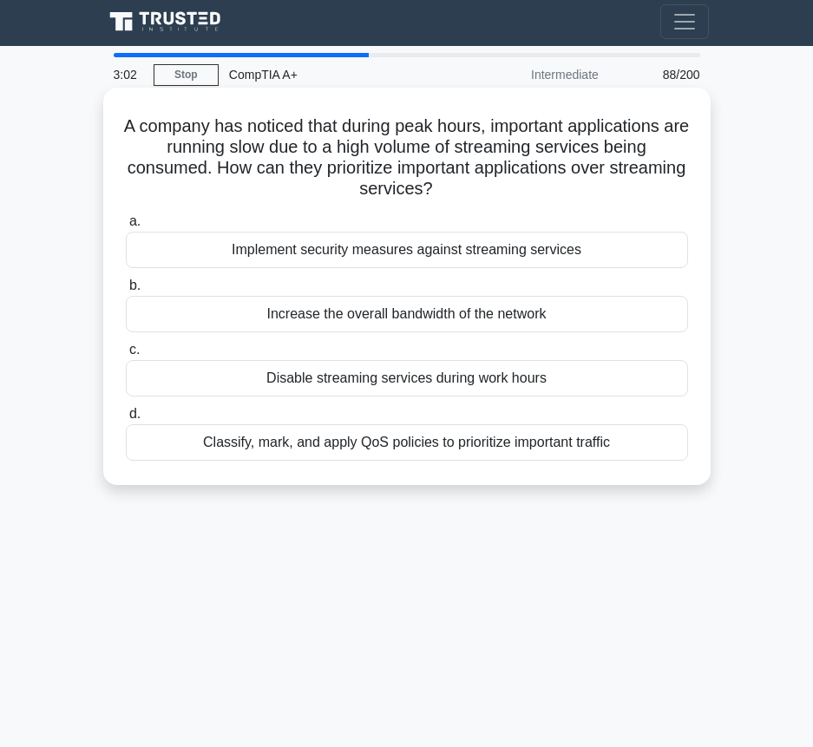
click at [418, 385] on div "Disable streaming services during work hours" at bounding box center [407, 378] width 562 height 36
click at [126, 356] on input "c. Disable streaming services during work hours" at bounding box center [126, 349] width 0 height 11
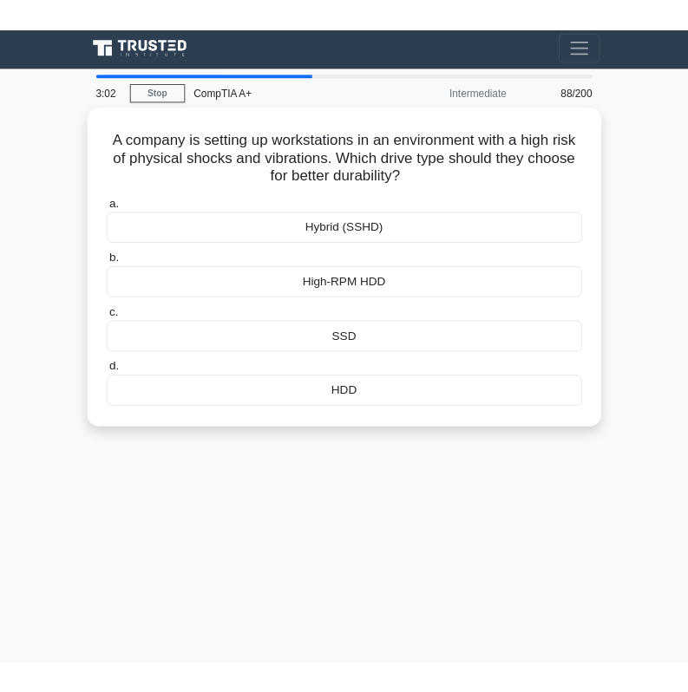
scroll to position [0, 0]
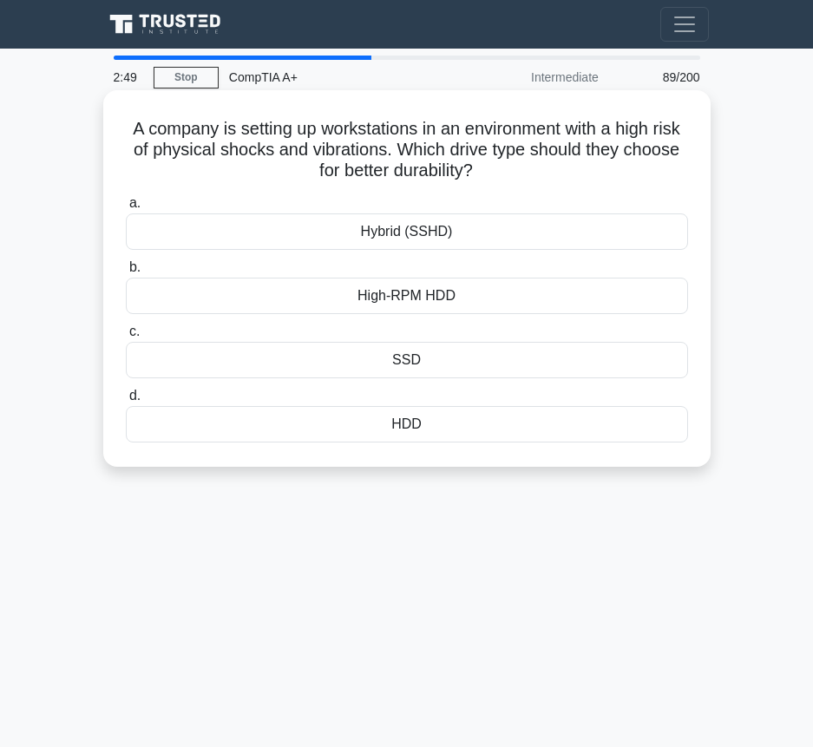
click at [409, 353] on div "SSD" at bounding box center [407, 360] width 562 height 36
click at [126, 337] on input "c. SSD" at bounding box center [126, 331] width 0 height 11
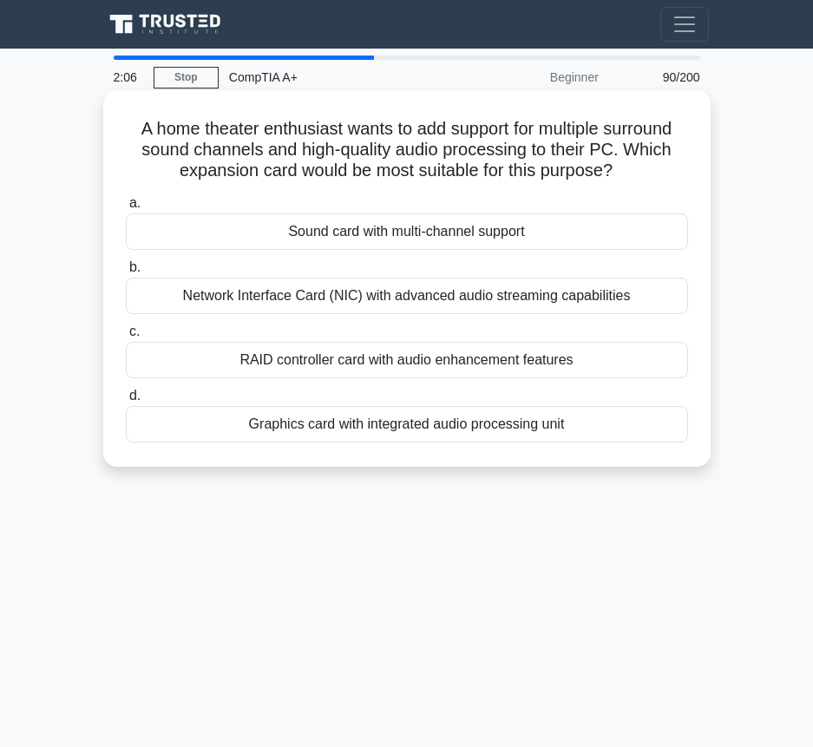
click at [408, 250] on div "Sound card with multi-channel support" at bounding box center [407, 231] width 562 height 36
click at [126, 209] on input "a. Sound card with multi-channel support" at bounding box center [126, 203] width 0 height 11
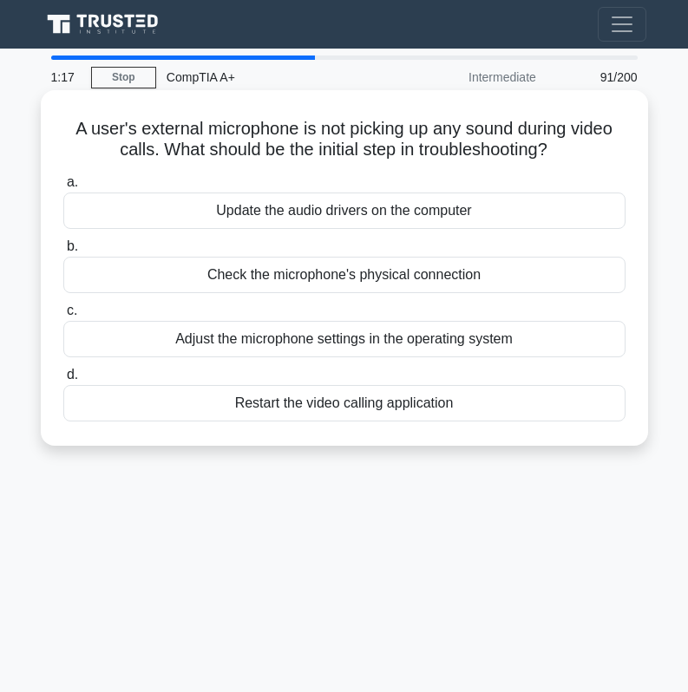
click at [370, 275] on div "Check the microphone's physical connection" at bounding box center [344, 275] width 562 height 36
click at [63, 252] on input "b. Check the microphone's physical connection" at bounding box center [63, 246] width 0 height 11
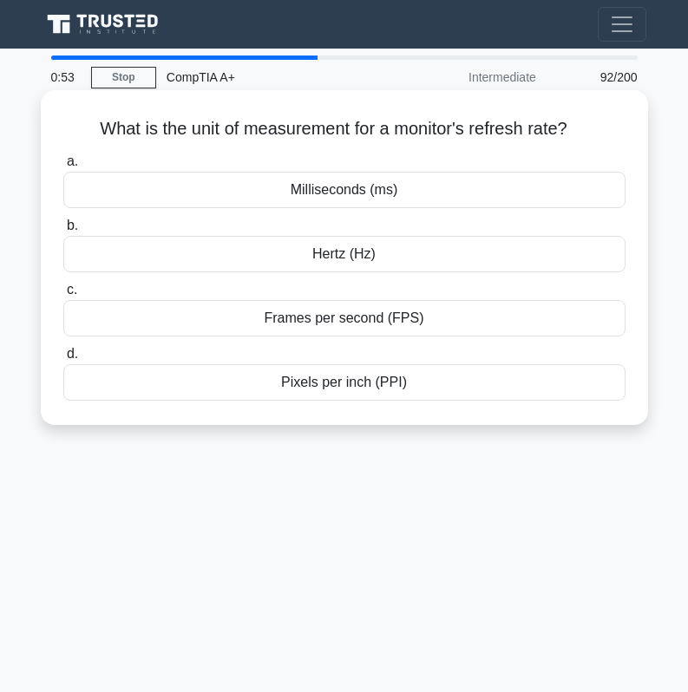
click at [340, 315] on div "Frames per second (FPS)" at bounding box center [344, 318] width 562 height 36
click at [63, 296] on input "c. Frames per second (FPS)" at bounding box center [63, 290] width 0 height 11
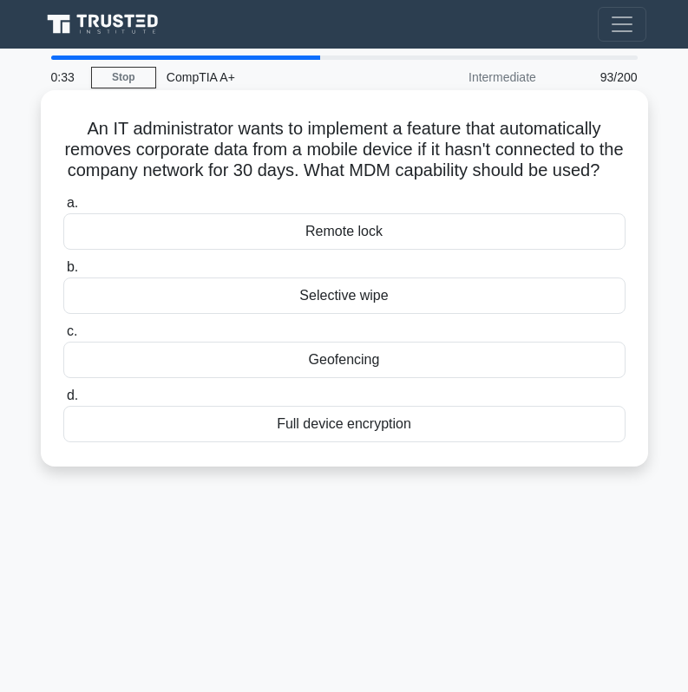
click at [338, 364] on div "Geofencing" at bounding box center [344, 360] width 562 height 36
click at [63, 337] on input "c. Geofencing" at bounding box center [63, 331] width 0 height 11
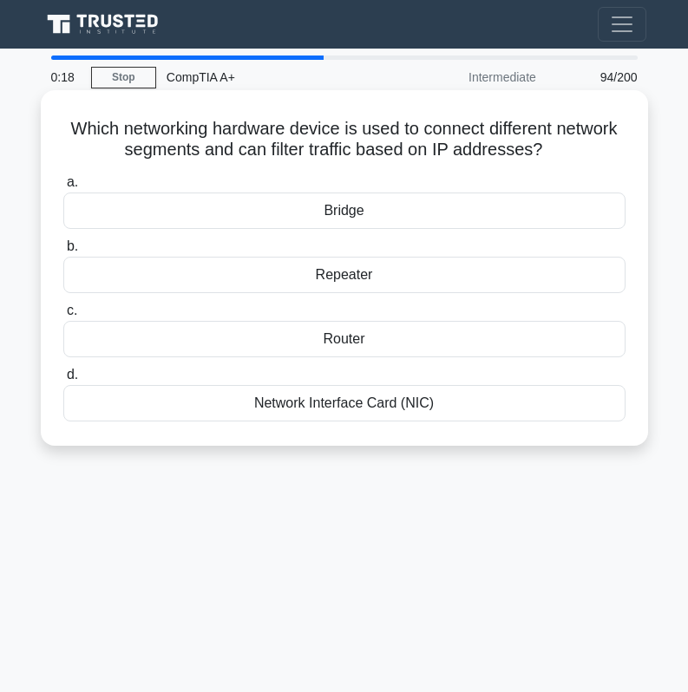
click at [389, 346] on div "Router" at bounding box center [344, 339] width 562 height 36
click at [63, 317] on input "c. Router" at bounding box center [63, 310] width 0 height 11
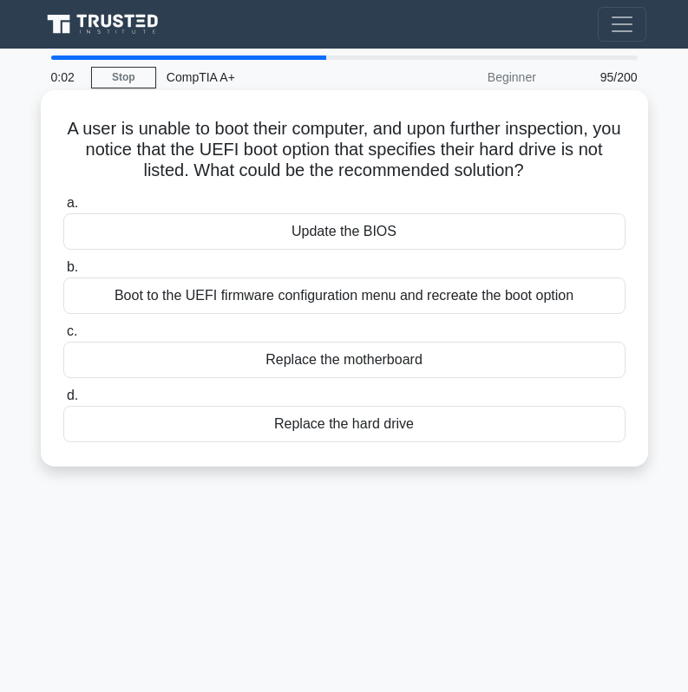
click at [377, 306] on div "Boot to the UEFI firmware configuration menu and recreate the boot option" at bounding box center [344, 296] width 562 height 36
click at [63, 273] on input "b. Boot to the UEFI firmware configuration menu and recreate the boot option" at bounding box center [63, 267] width 0 height 11
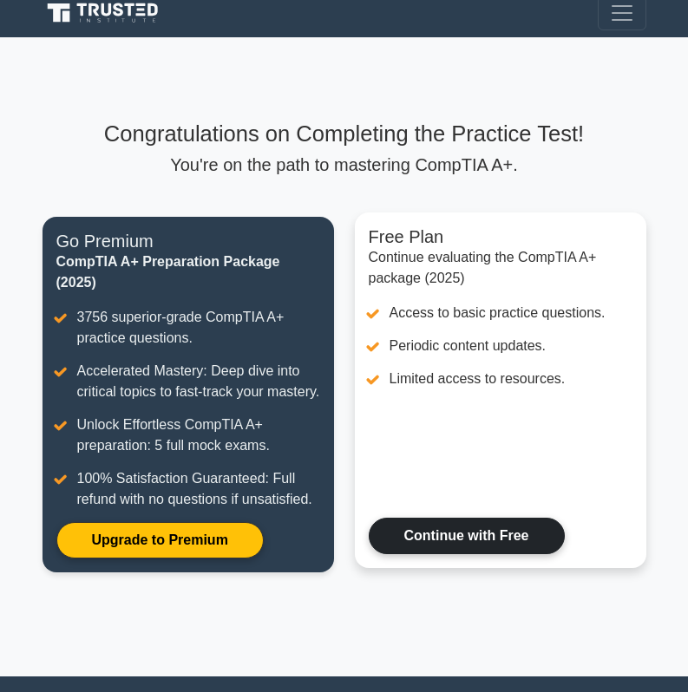
scroll to position [30, 0]
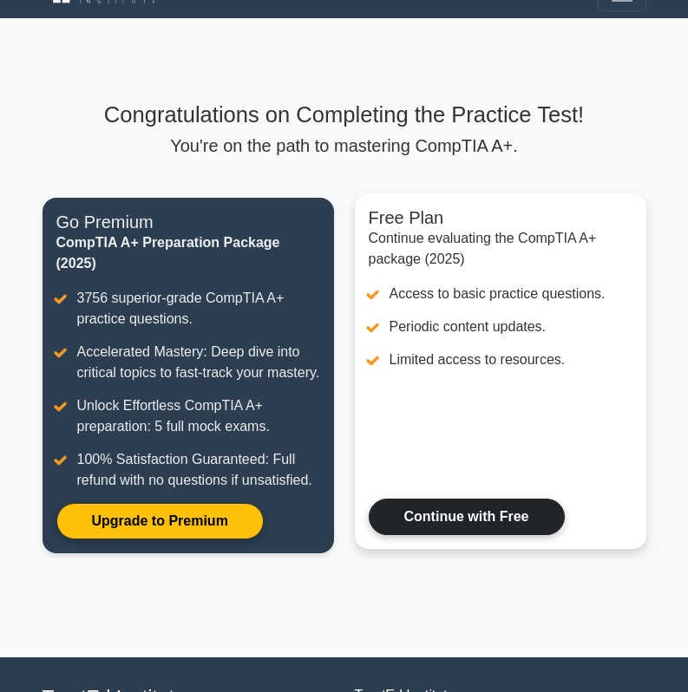
click at [468, 535] on link "Continue with Free" at bounding box center [467, 517] width 196 height 36
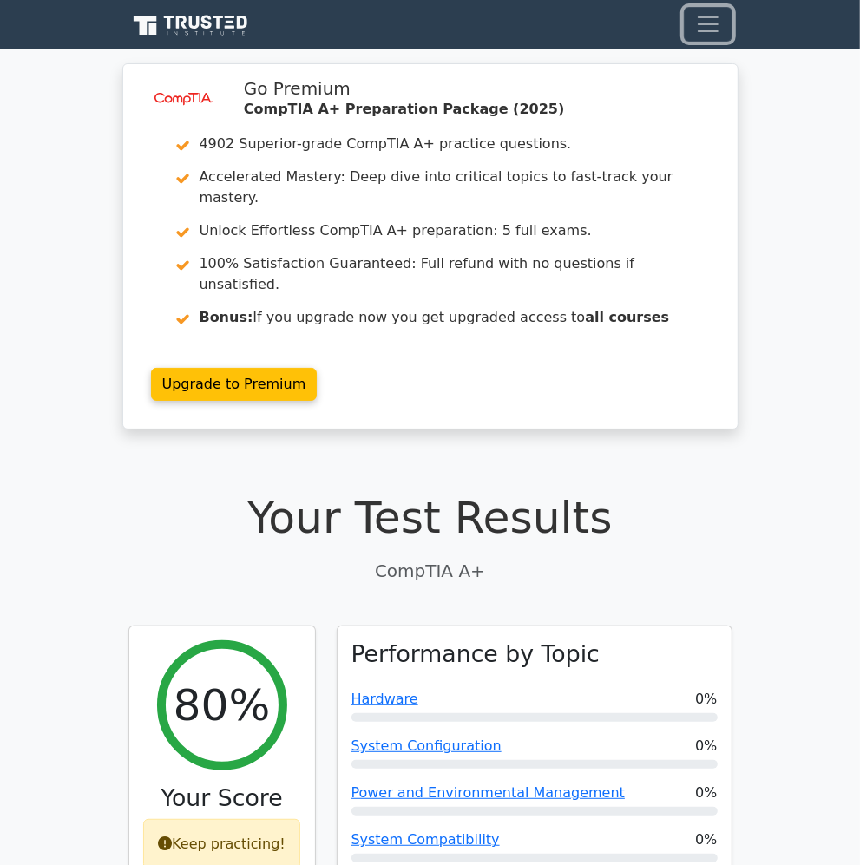
click at [687, 26] on span "Toggle navigation" at bounding box center [708, 24] width 26 height 26
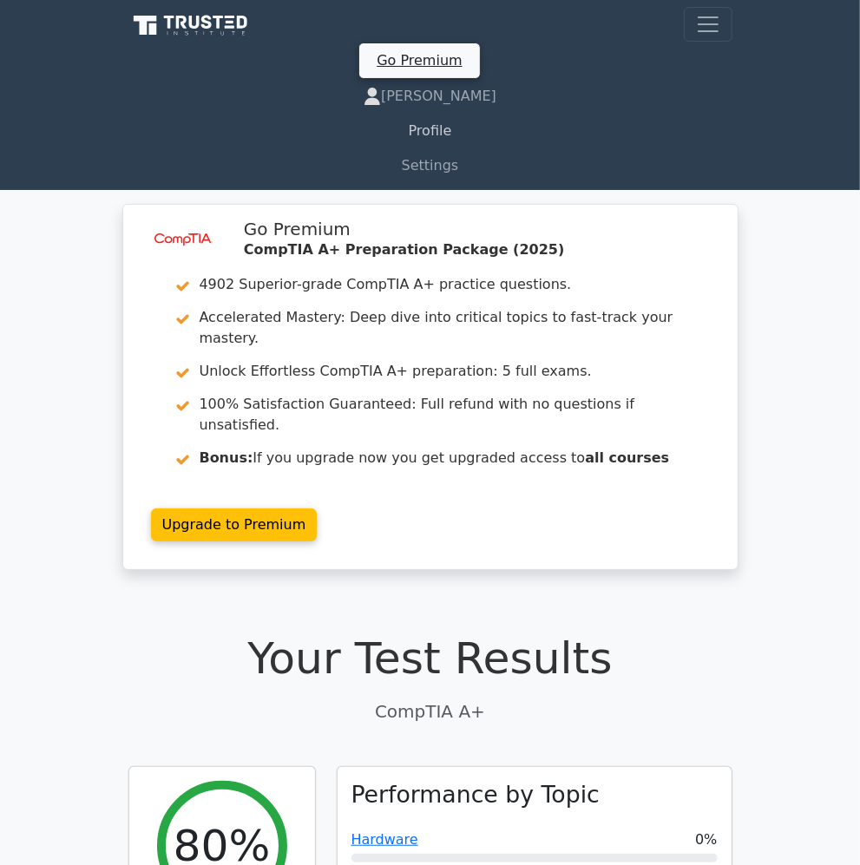
click at [438, 129] on link "Profile" at bounding box center [430, 131] width 604 height 35
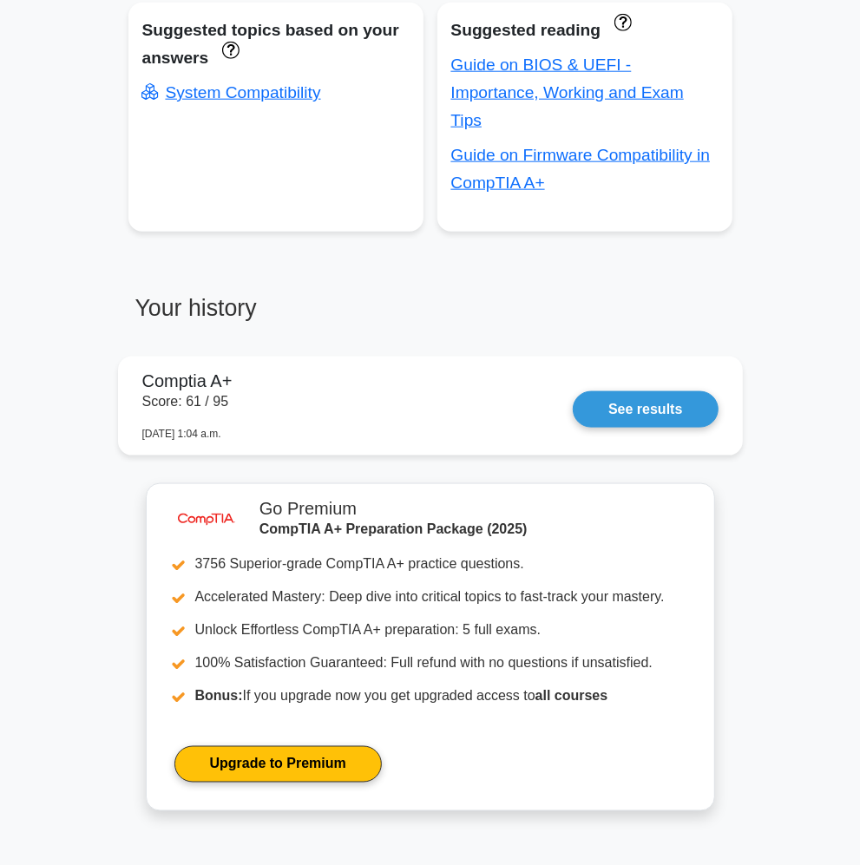
scroll to position [1018, 0]
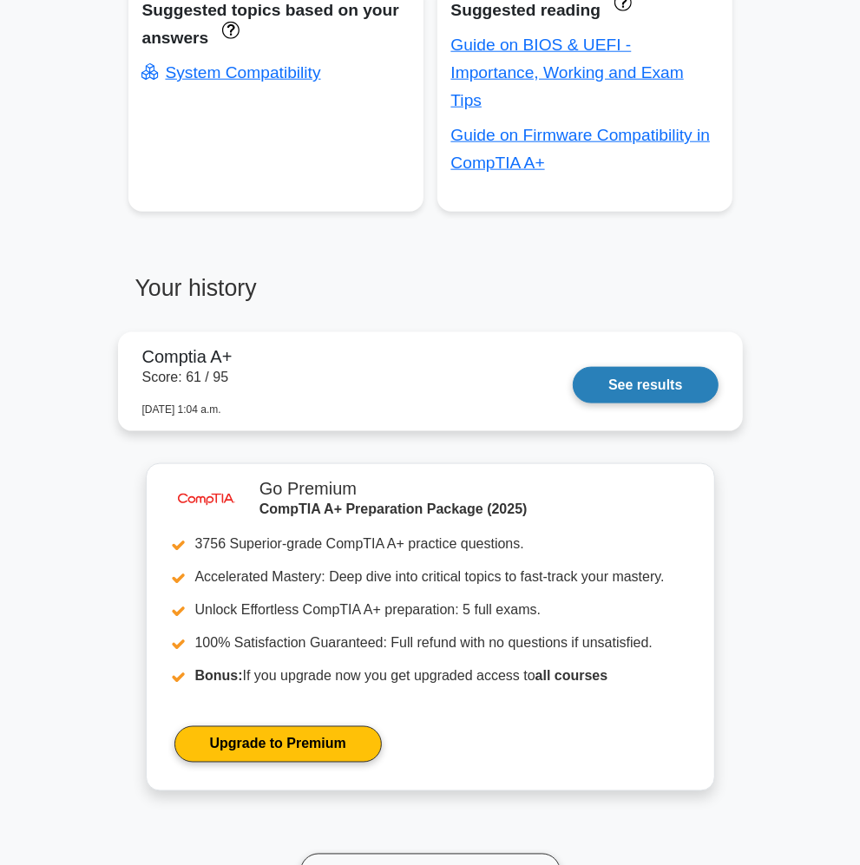
click at [627, 380] on link "See results" at bounding box center [645, 385] width 145 height 36
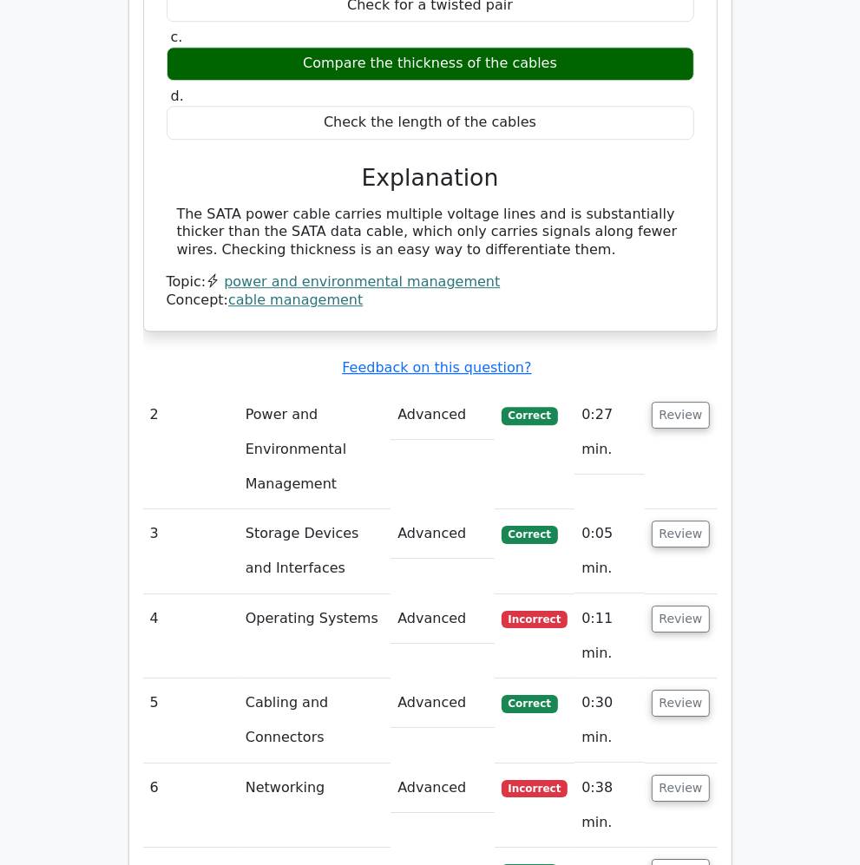
scroll to position [2681, 0]
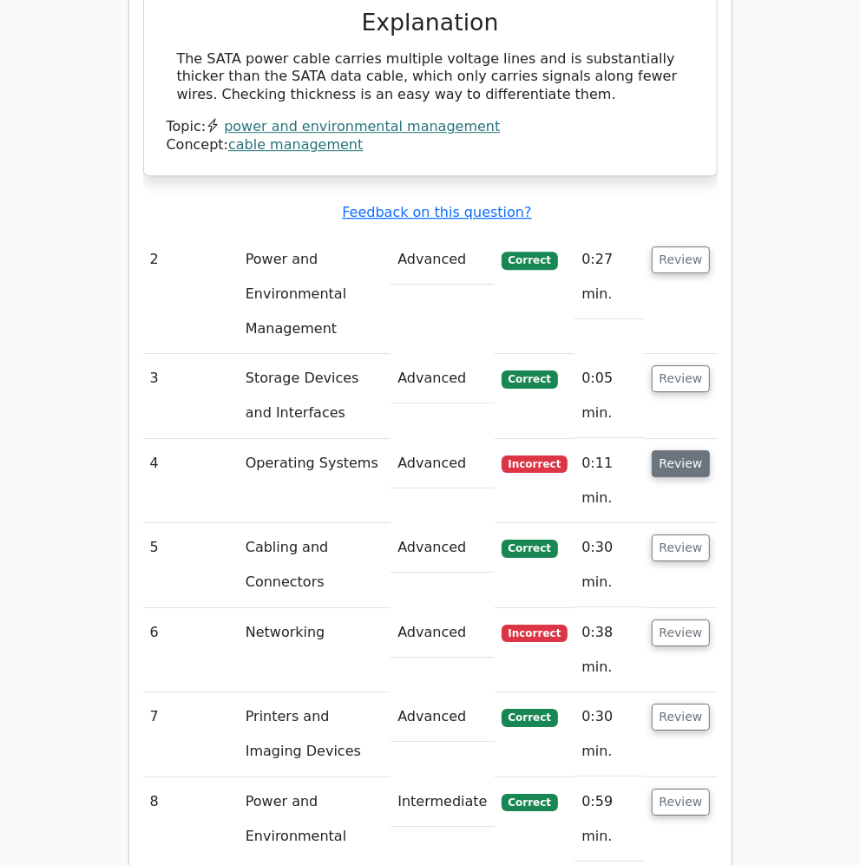
click at [669, 450] on button "Review" at bounding box center [681, 463] width 59 height 27
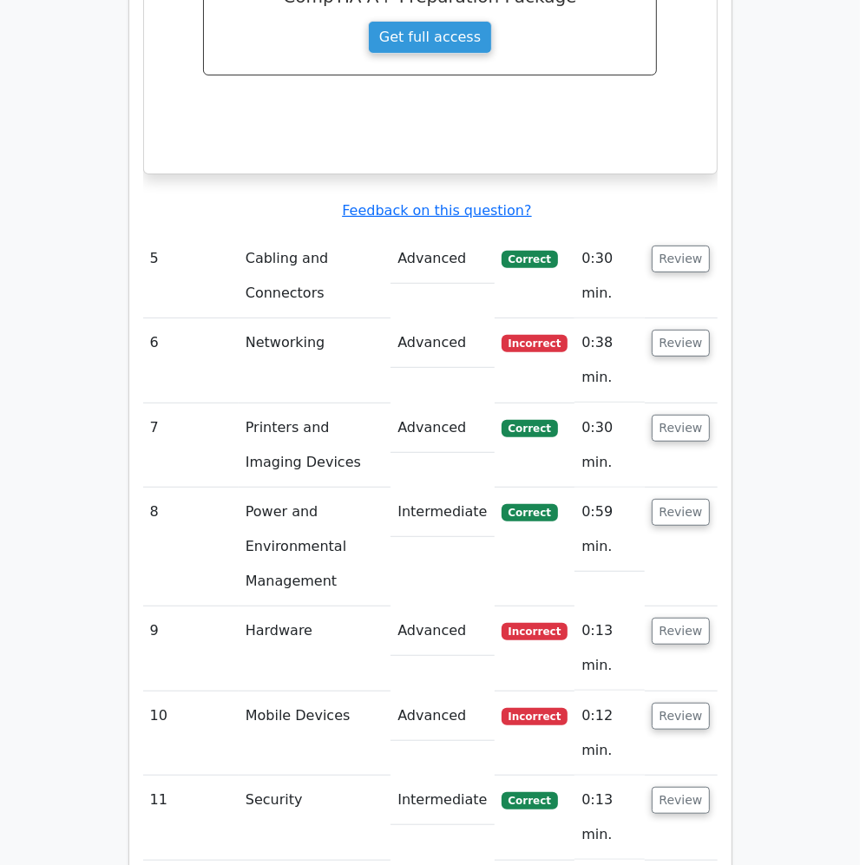
scroll to position [3693, 0]
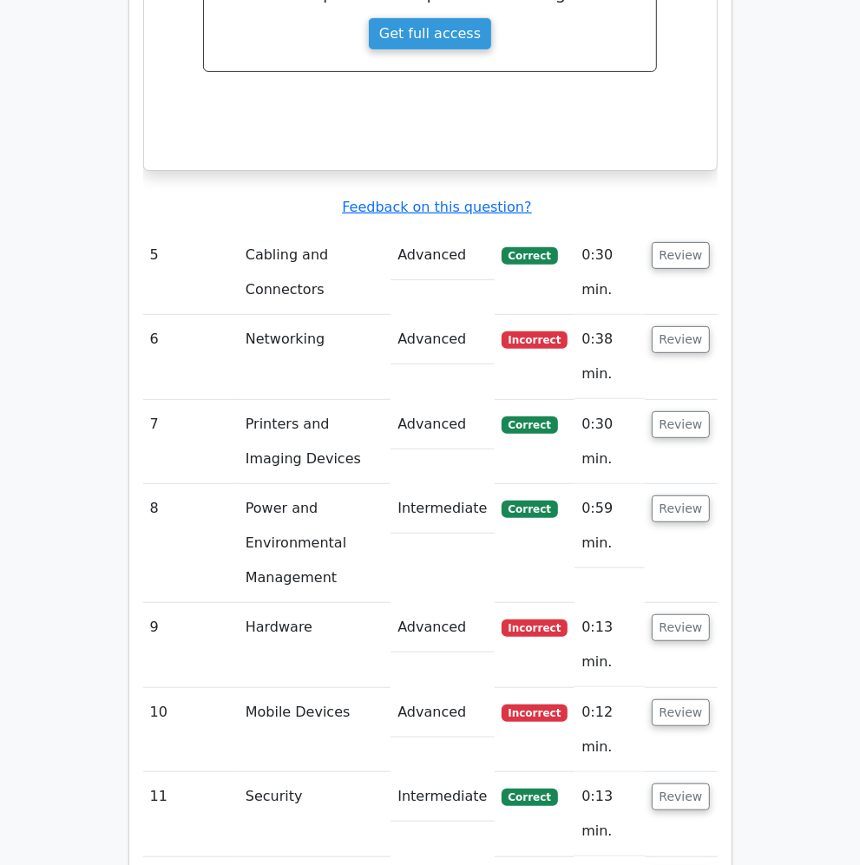
click at [678, 315] on td "Review" at bounding box center [681, 357] width 73 height 84
click at [678, 326] on button "Review" at bounding box center [681, 339] width 59 height 27
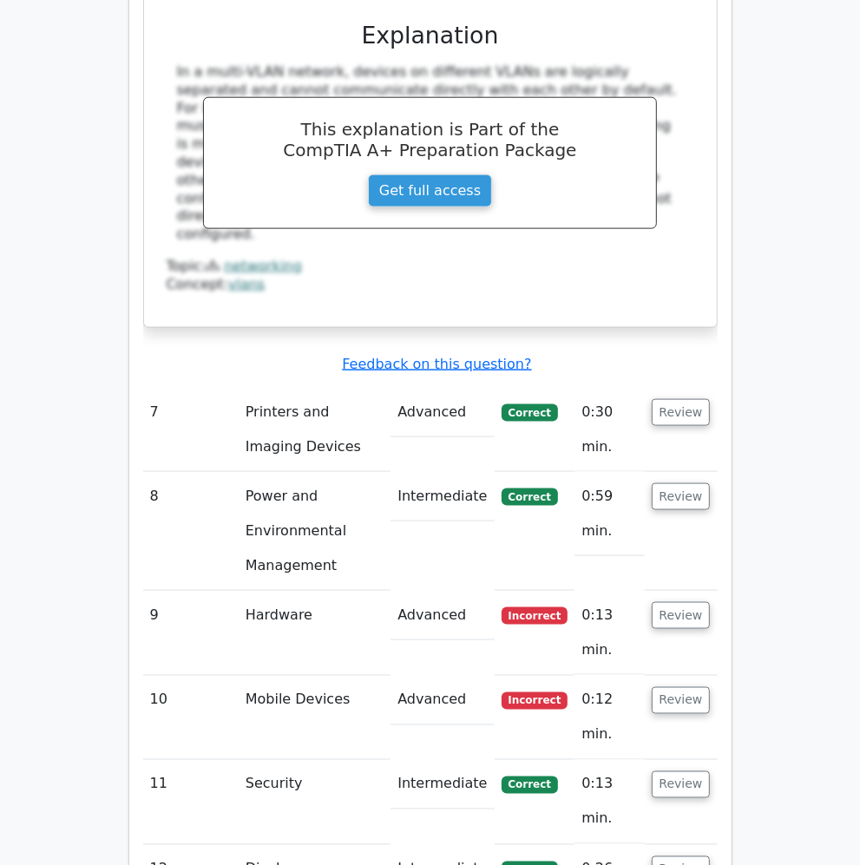
scroll to position [4478, 0]
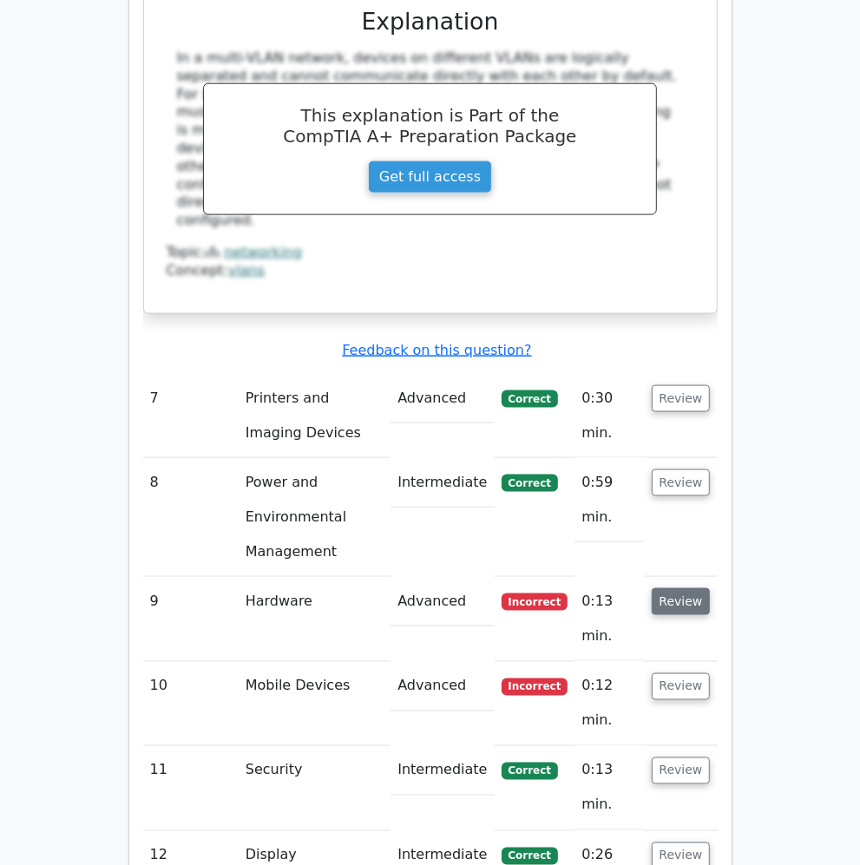
click at [671, 588] on button "Review" at bounding box center [681, 601] width 59 height 27
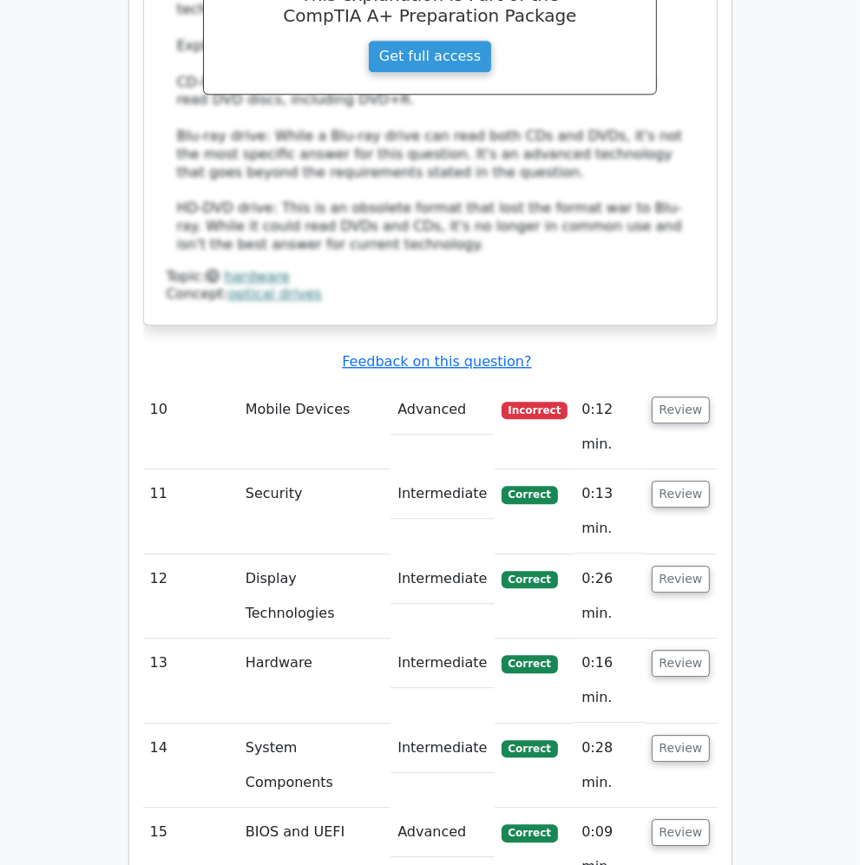
scroll to position [5593, 0]
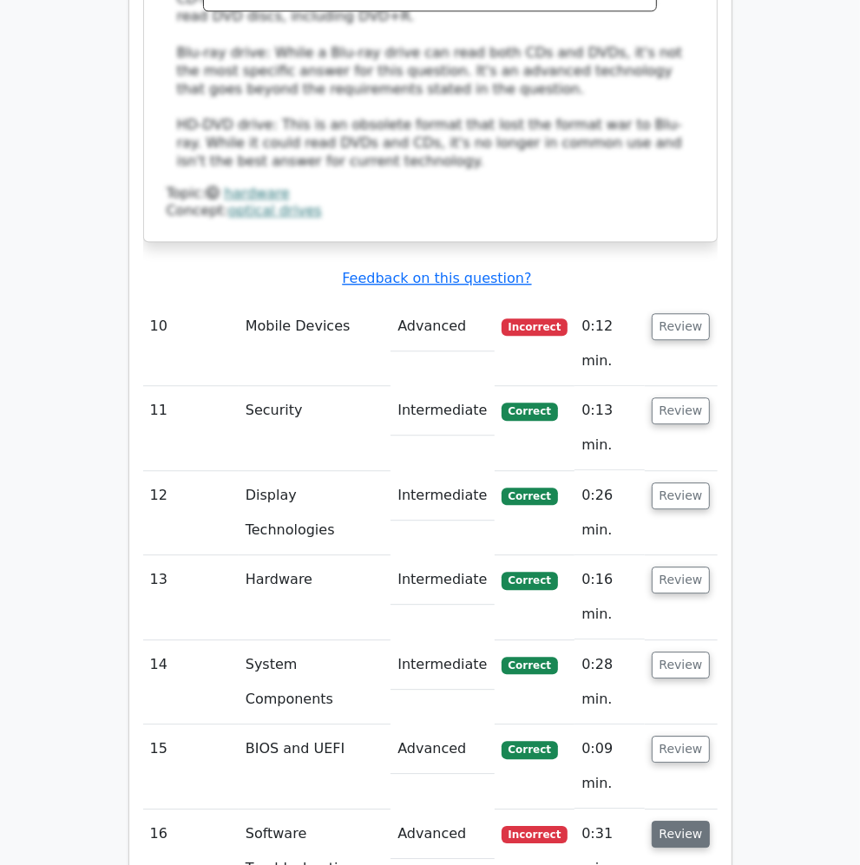
scroll to position [5671, 0]
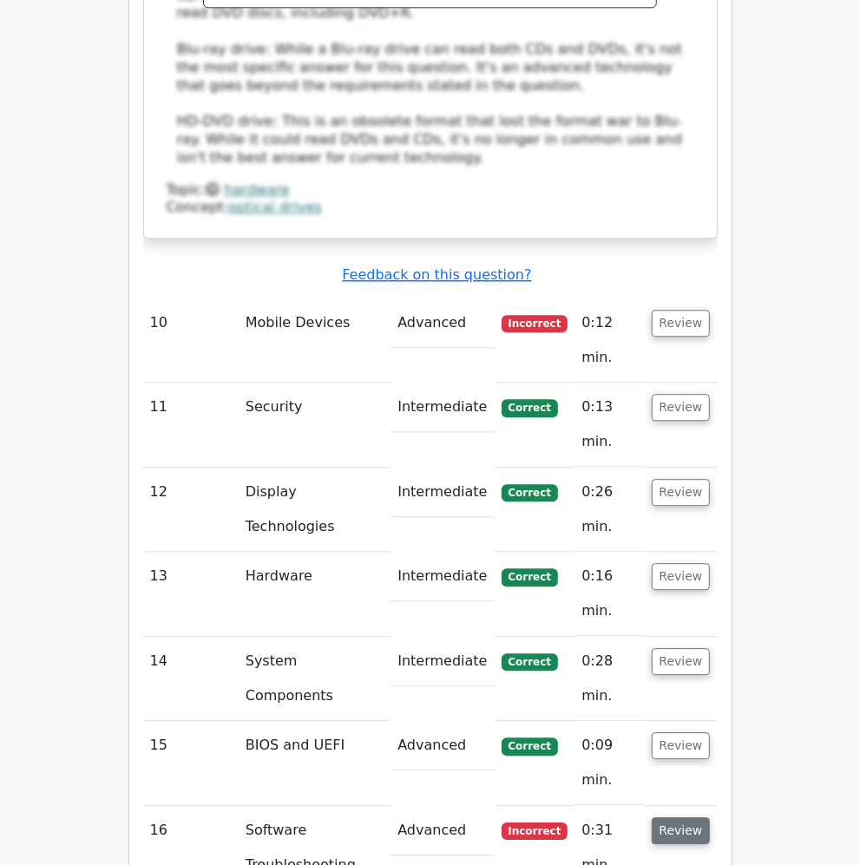
click at [685, 817] on button "Review" at bounding box center [681, 830] width 59 height 27
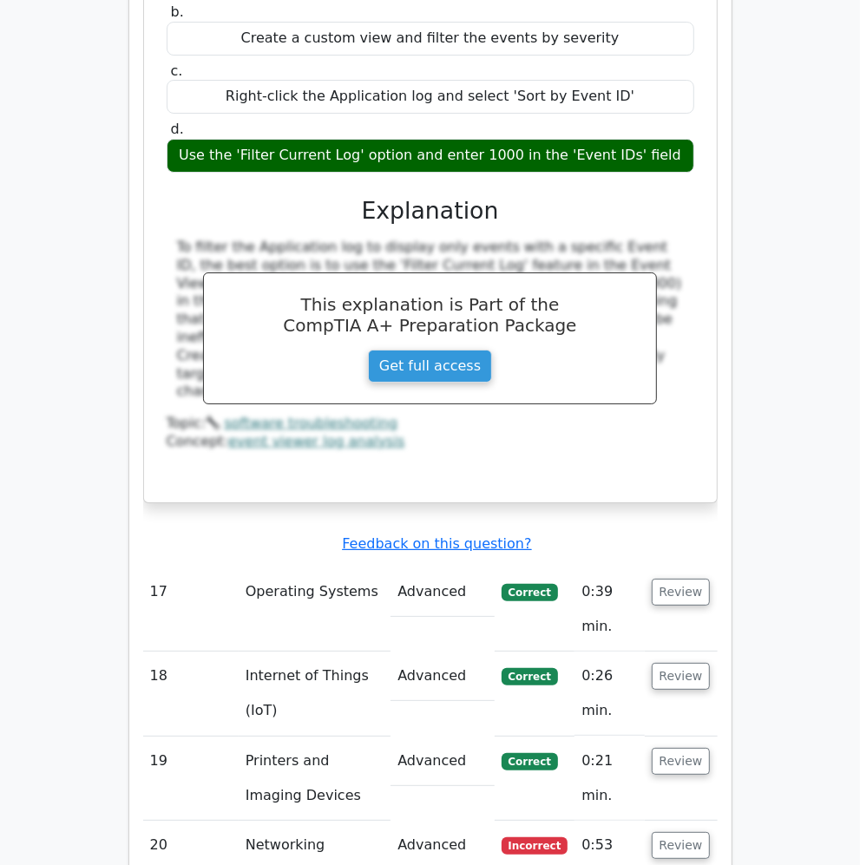
scroll to position [6757, 0]
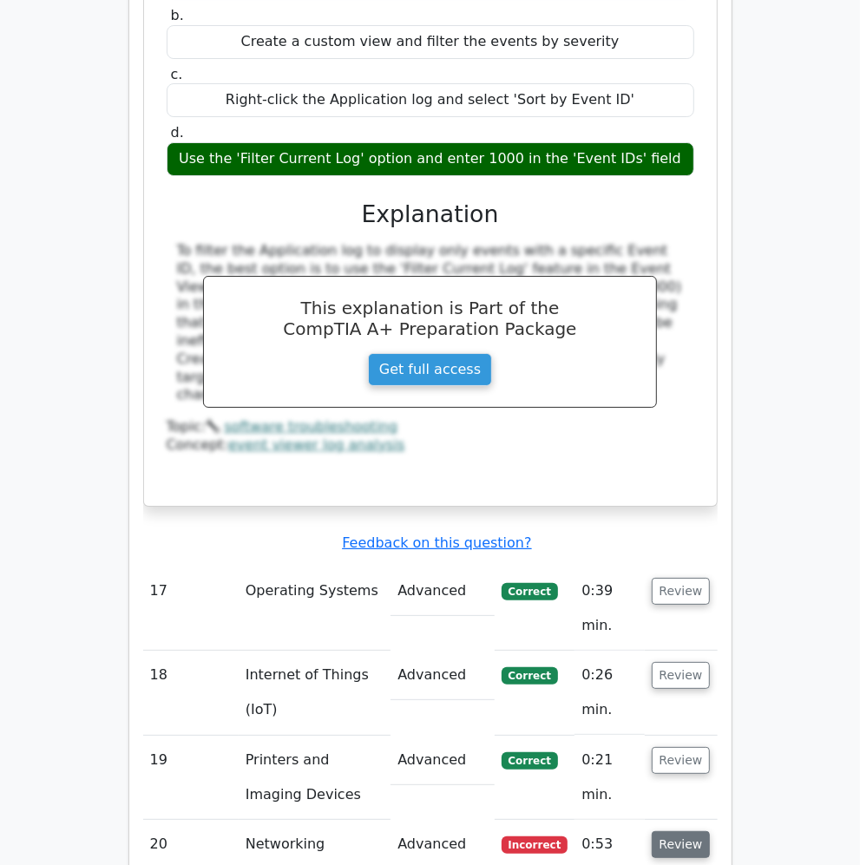
click at [671, 831] on button "Review" at bounding box center [681, 844] width 59 height 27
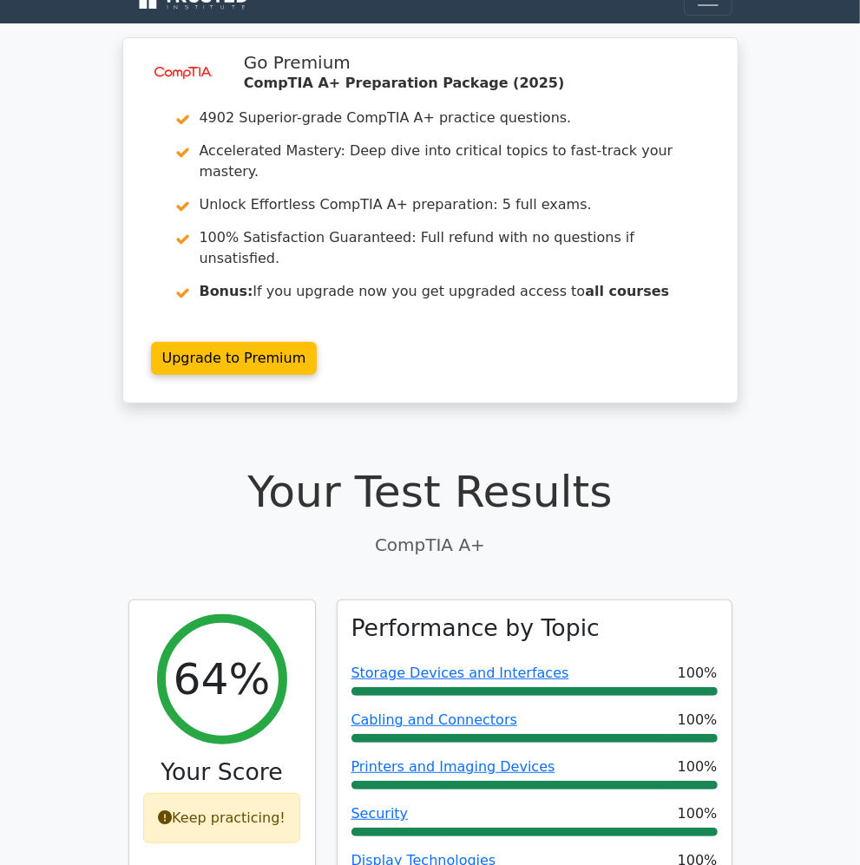
scroll to position [0, 0]
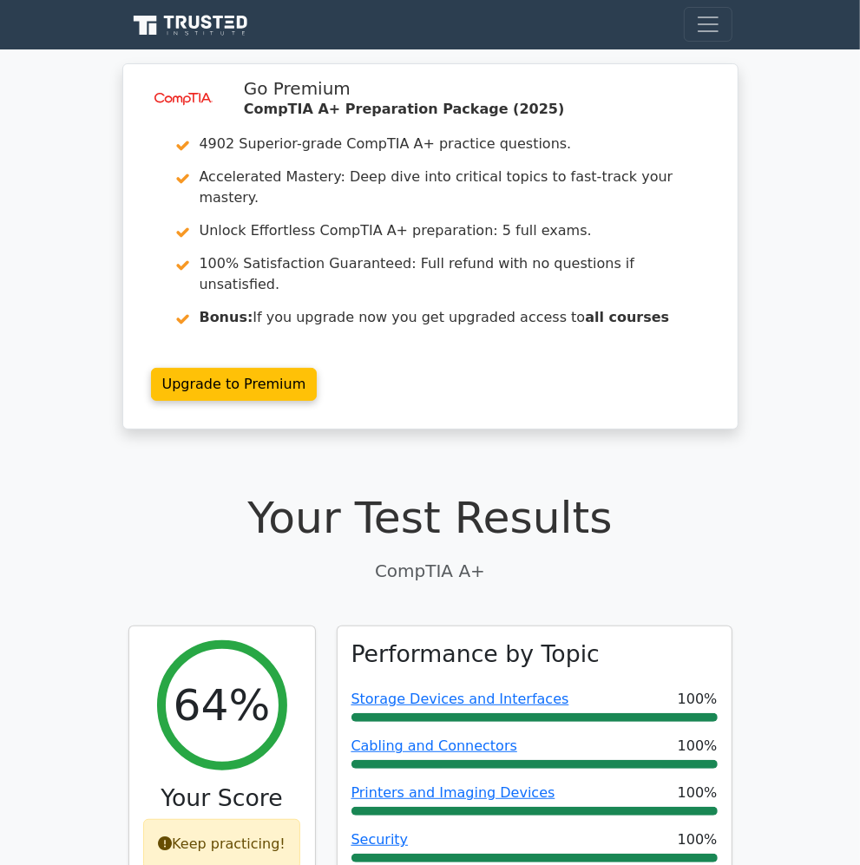
click at [215, 32] on icon at bounding box center [190, 25] width 125 height 25
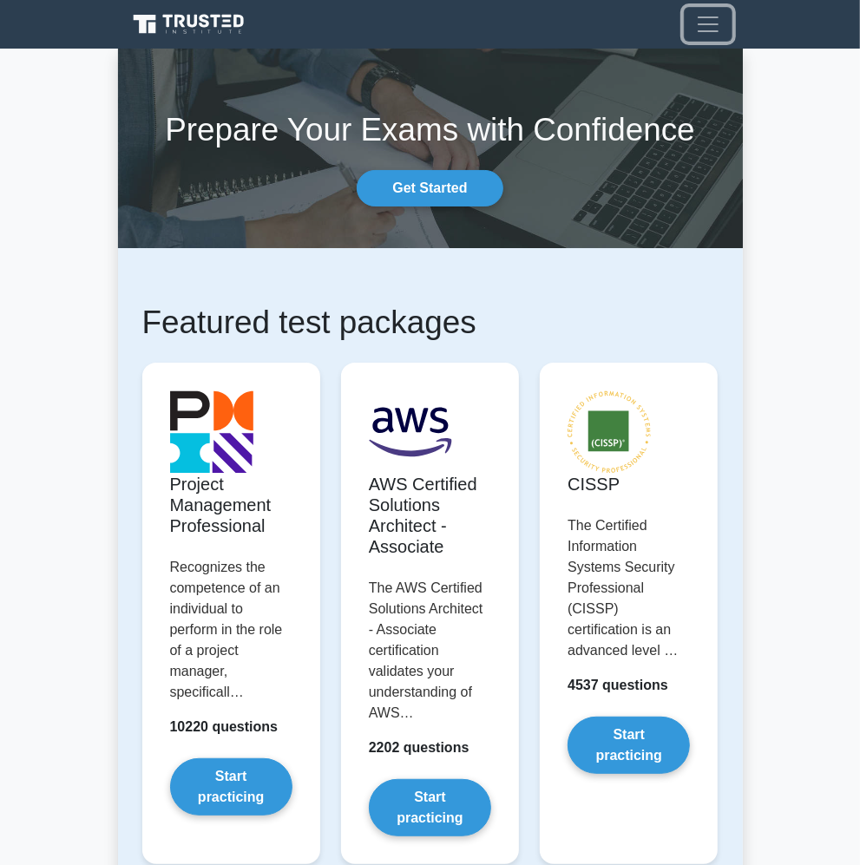
click at [713, 15] on span "Toggle navigation" at bounding box center [708, 24] width 26 height 26
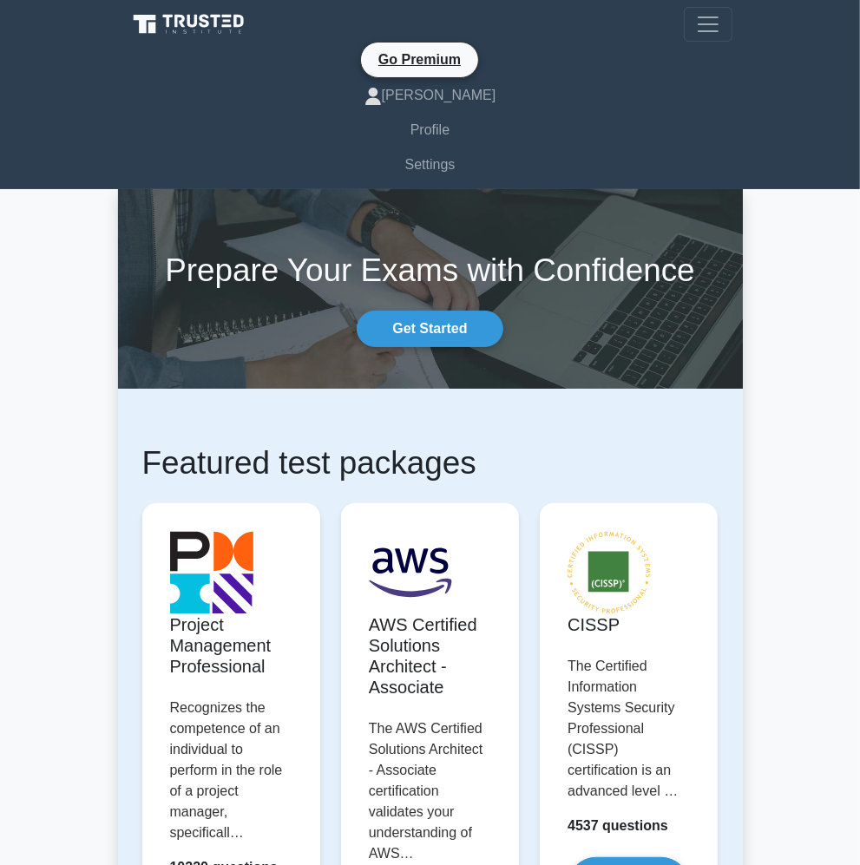
click at [193, 12] on icon at bounding box center [190, 24] width 125 height 25
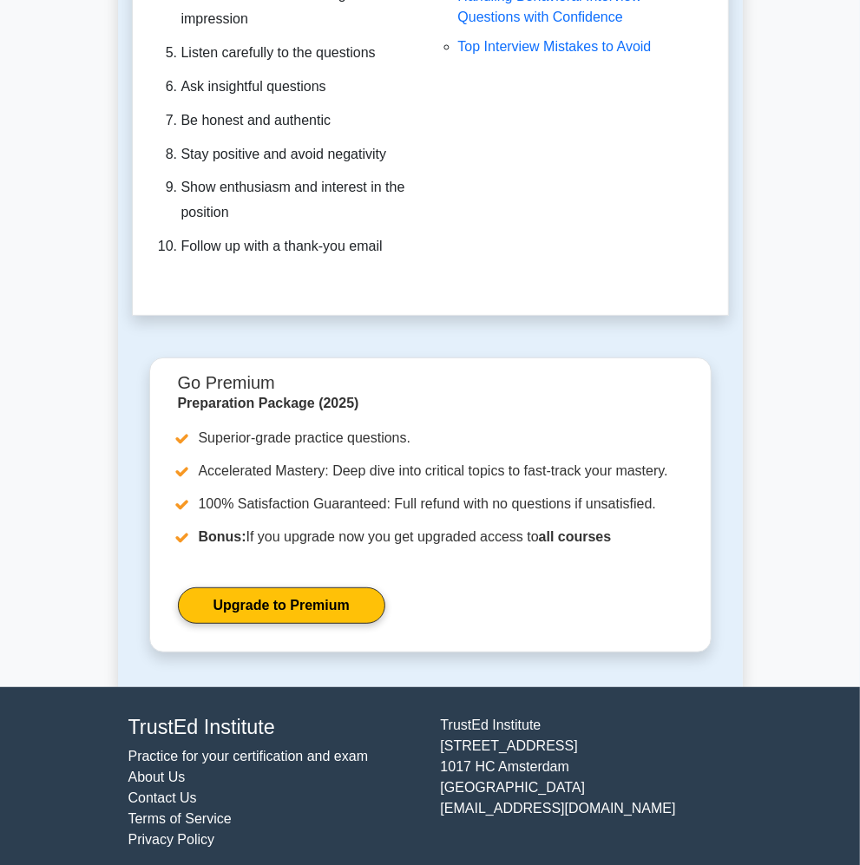
scroll to position [6986, 0]
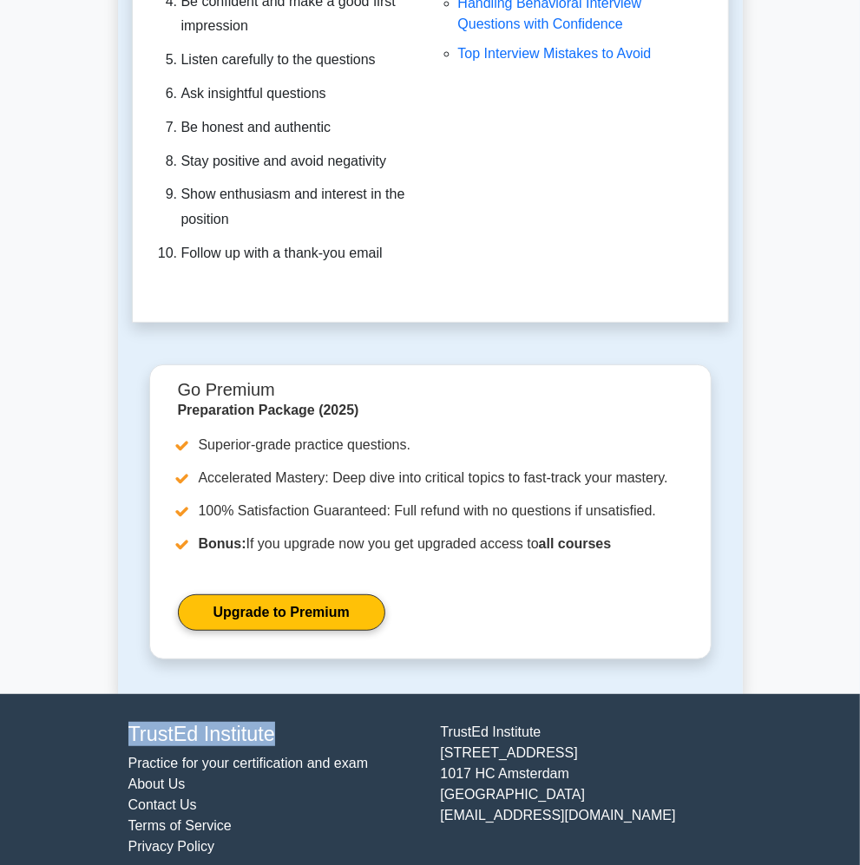
drag, startPoint x: 122, startPoint y: 721, endPoint x: 285, endPoint y: 710, distance: 163.5
click at [286, 722] on div "TrustEd Institute Practice for your certification and exam About Us Contact Us …" at bounding box center [274, 789] width 312 height 135
copy h4 "TrustEd Institute"
click at [369, 725] on h4 "TrustEd Institute" at bounding box center [274, 734] width 292 height 24
